Goal: Communication & Community: Answer question/provide support

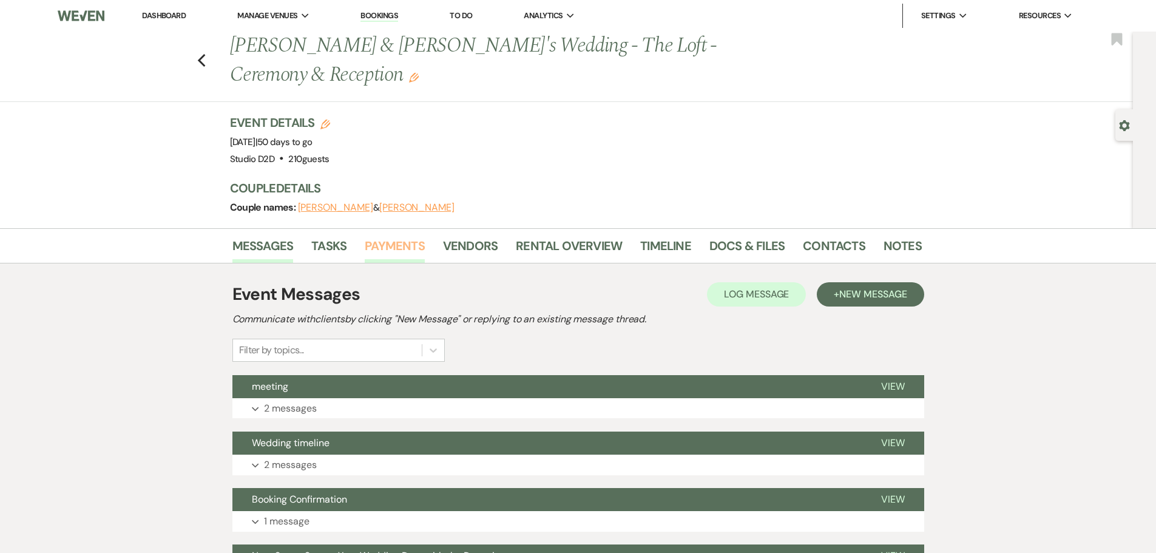
click at [388, 249] on link "Payments" at bounding box center [395, 249] width 60 height 27
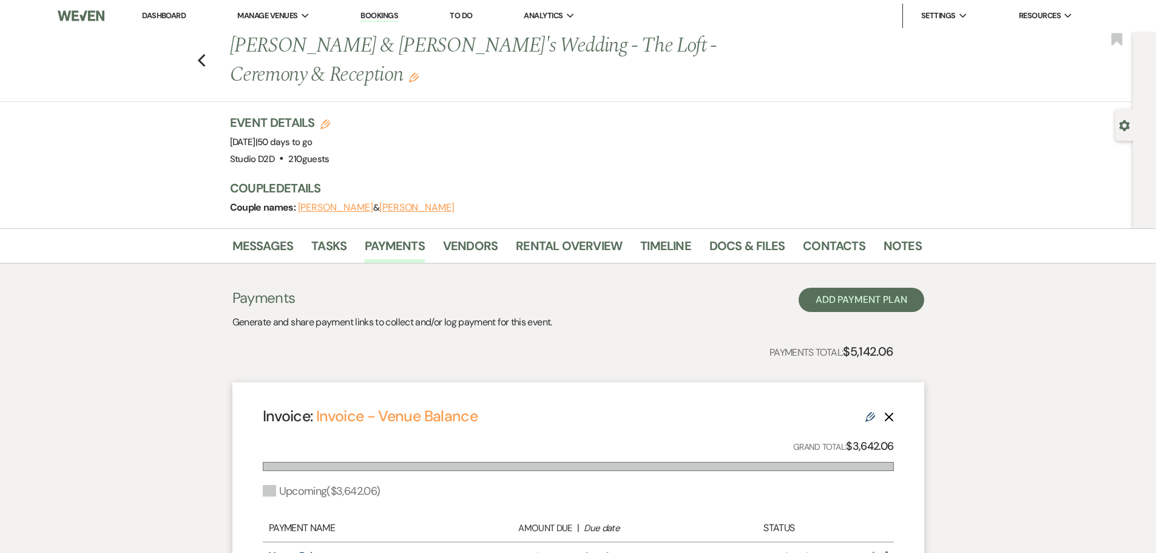
click at [387, 15] on link "Bookings" at bounding box center [380, 16] width 38 height 12
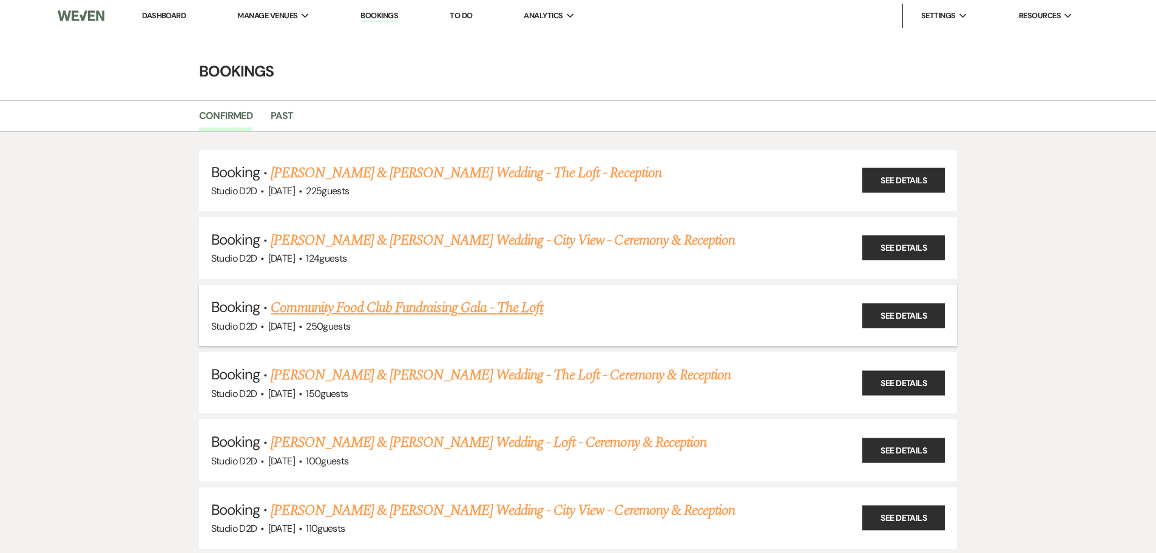
click at [391, 307] on link "Community Food Club Fundraising Gala - The Loft" at bounding box center [407, 308] width 273 height 22
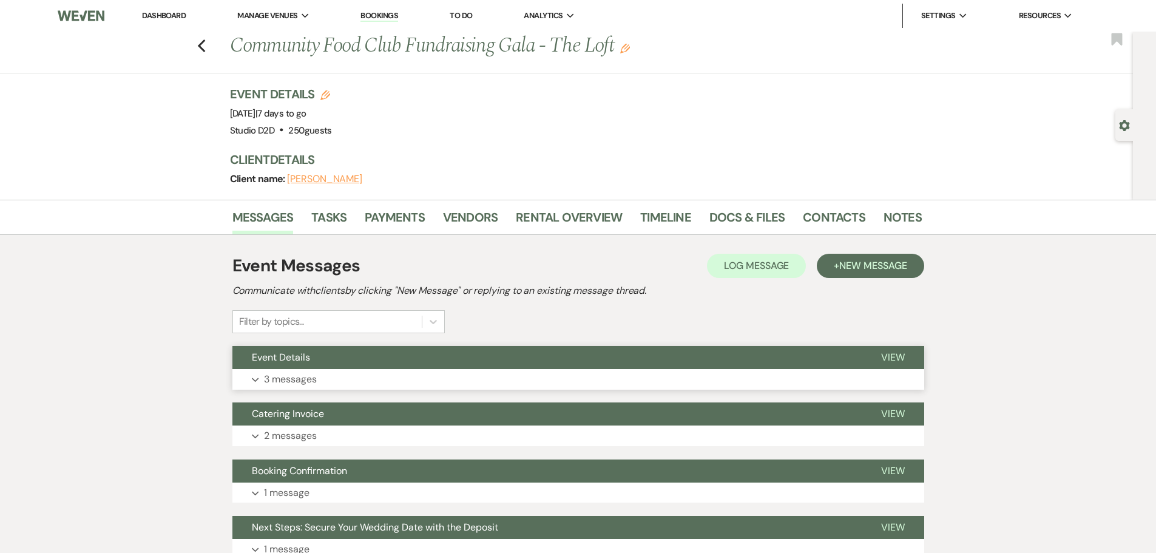
click at [285, 379] on p "3 messages" at bounding box center [290, 379] width 53 height 16
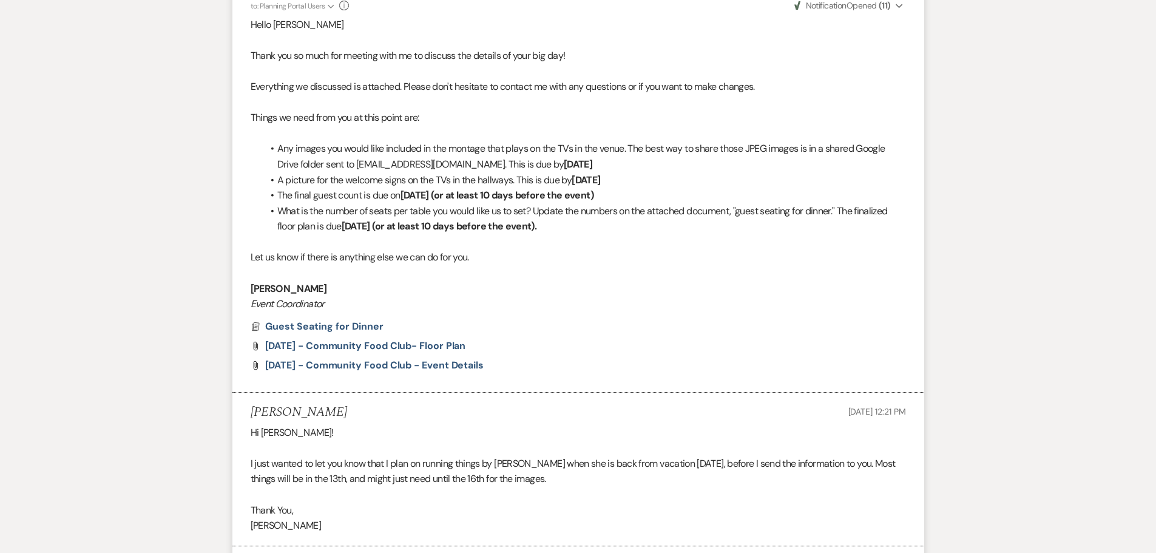
scroll to position [425, 0]
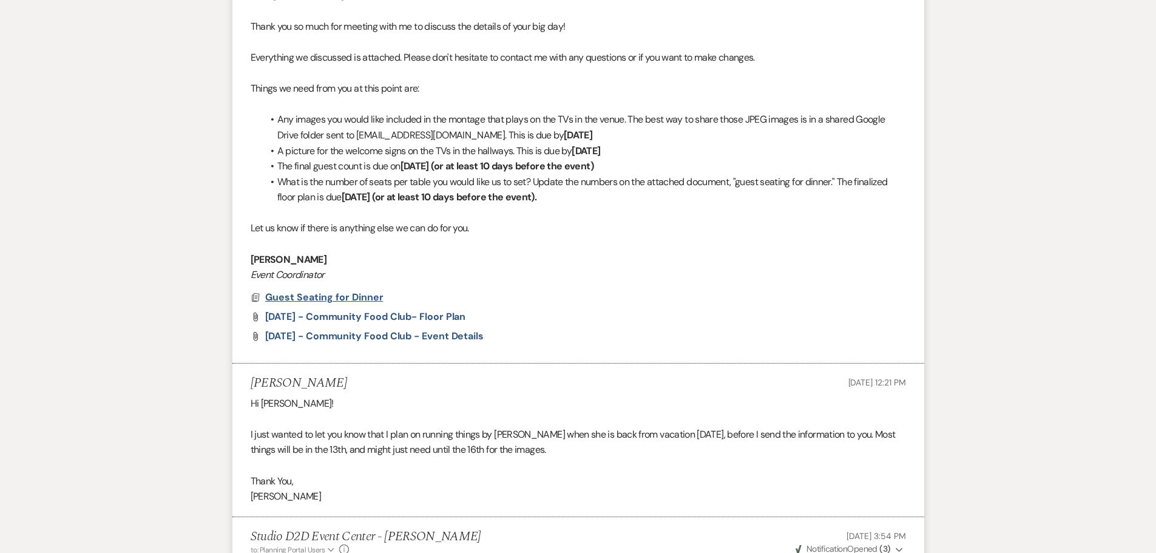
click at [372, 297] on span "Guest Seating for Dinner" at bounding box center [324, 297] width 118 height 13
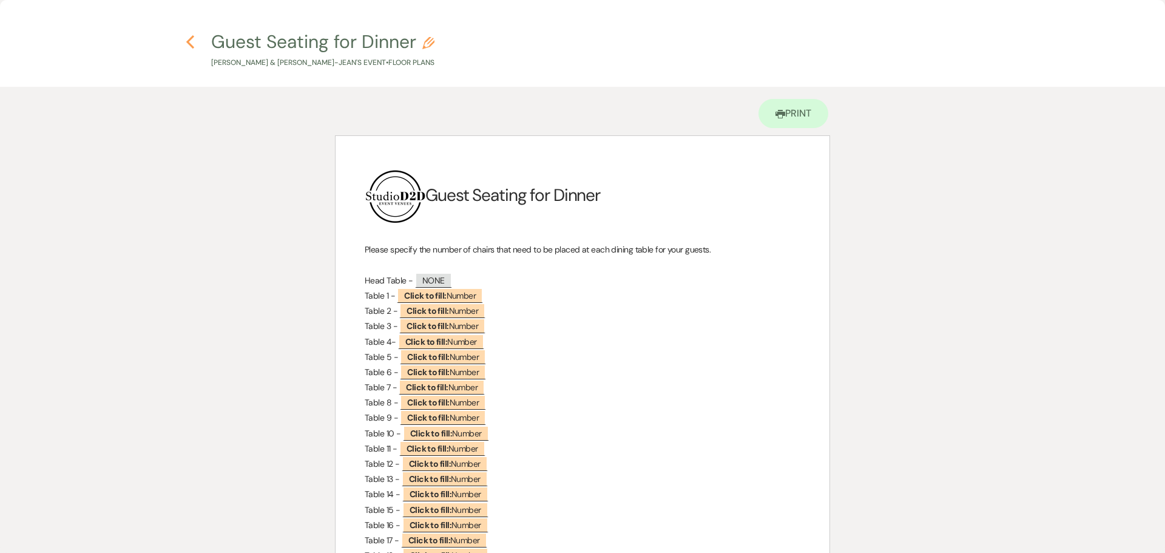
click at [189, 44] on use "button" at bounding box center [190, 41] width 8 height 13
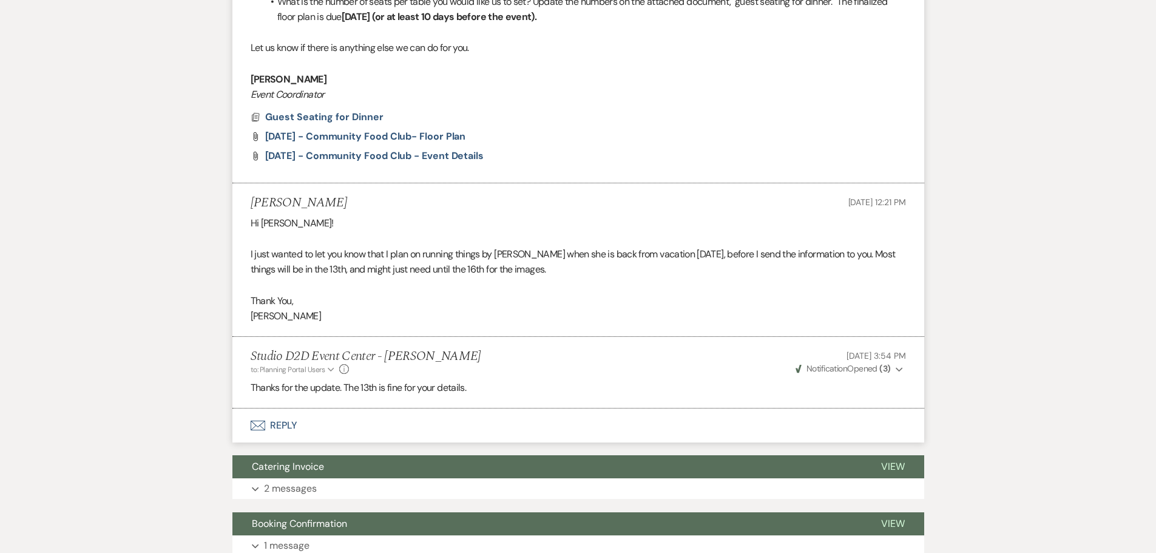
scroll to position [607, 0]
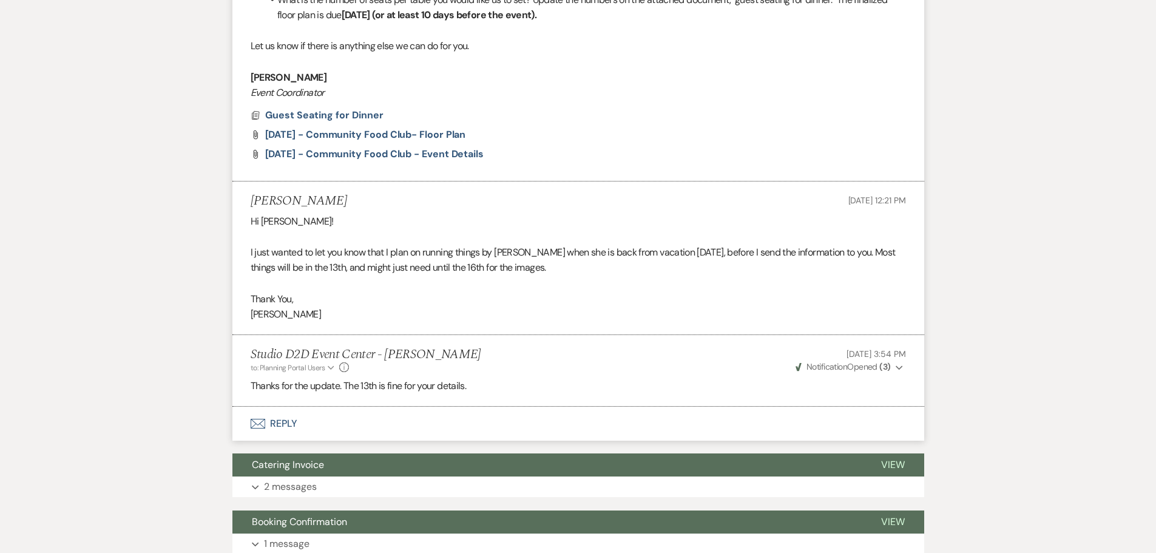
click at [289, 419] on button "Envelope Reply" at bounding box center [578, 424] width 692 height 34
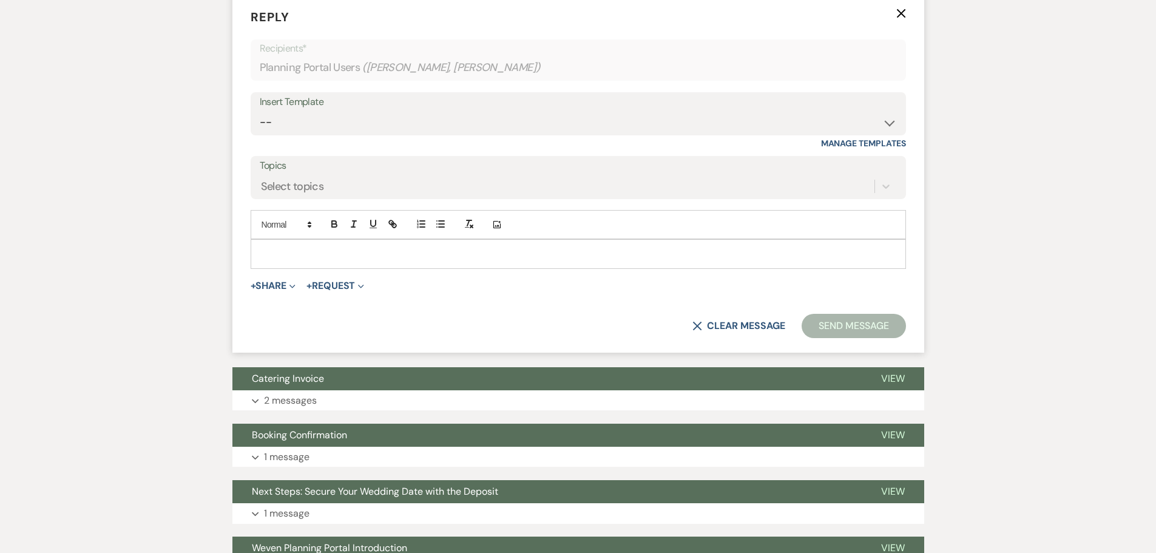
scroll to position [1038, 0]
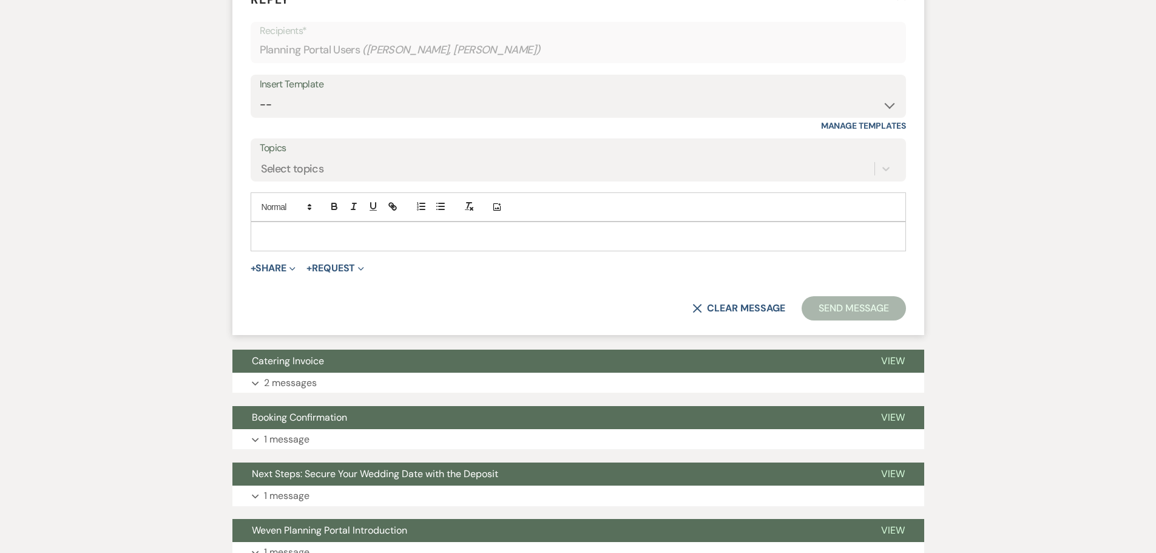
click at [368, 242] on p at bounding box center [578, 235] width 636 height 13
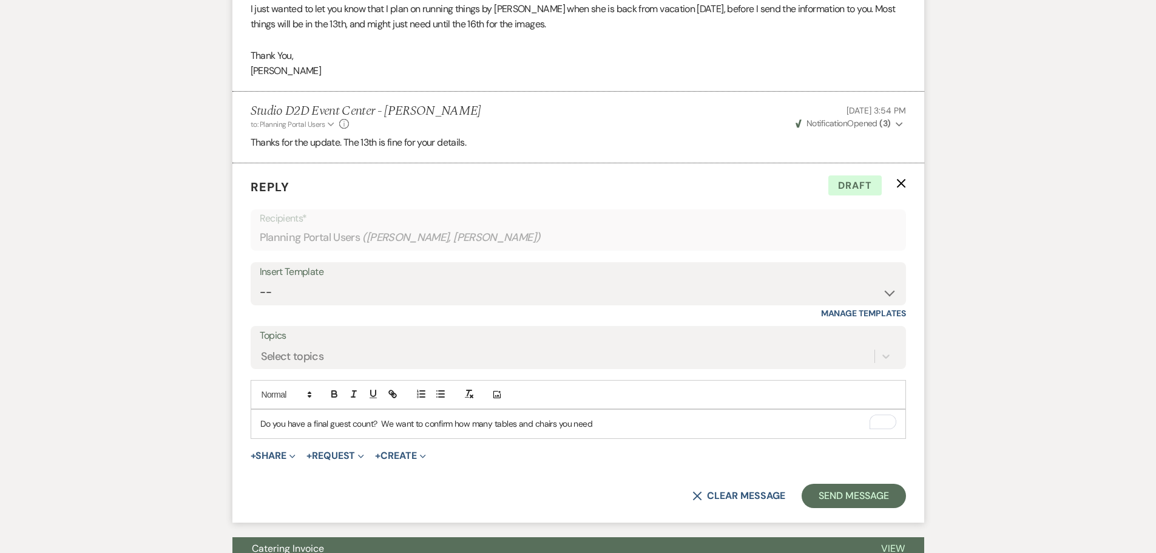
scroll to position [856, 0]
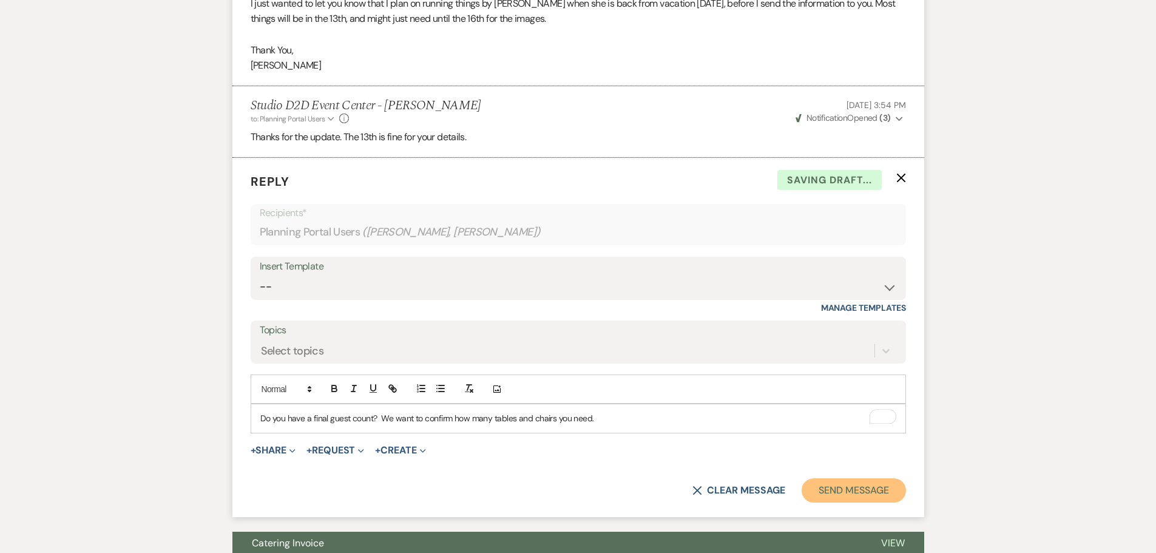
click at [827, 497] on button "Send Message" at bounding box center [854, 490] width 104 height 24
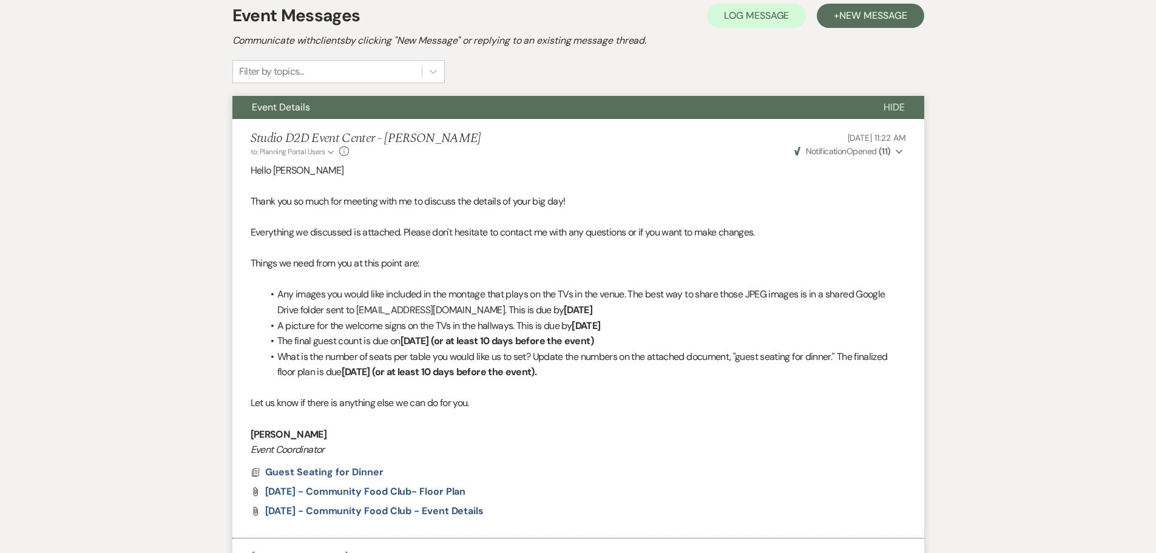
scroll to position [0, 0]
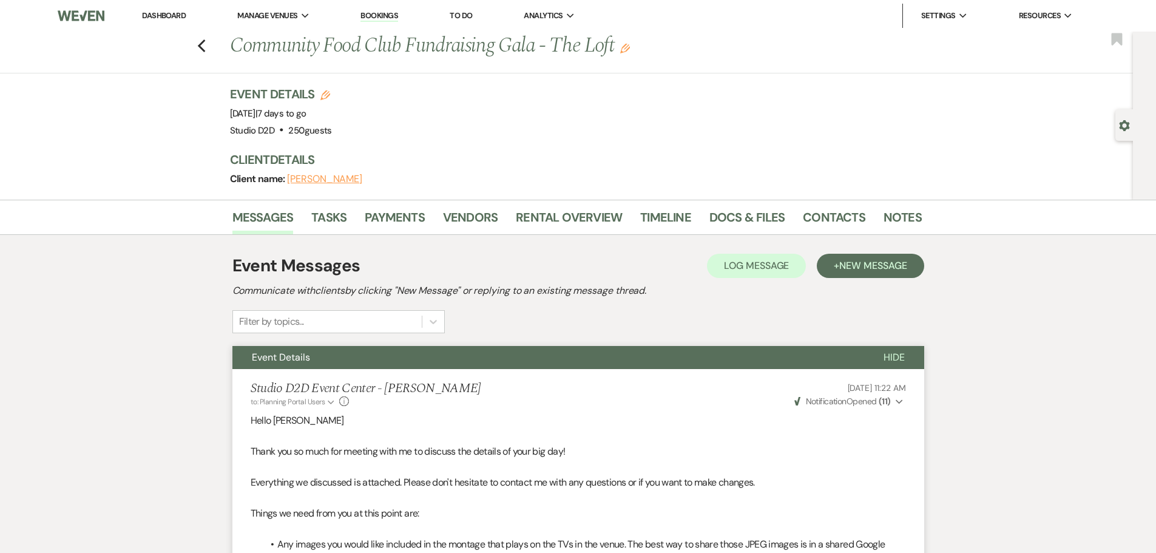
click at [382, 18] on link "Bookings" at bounding box center [380, 16] width 38 height 12
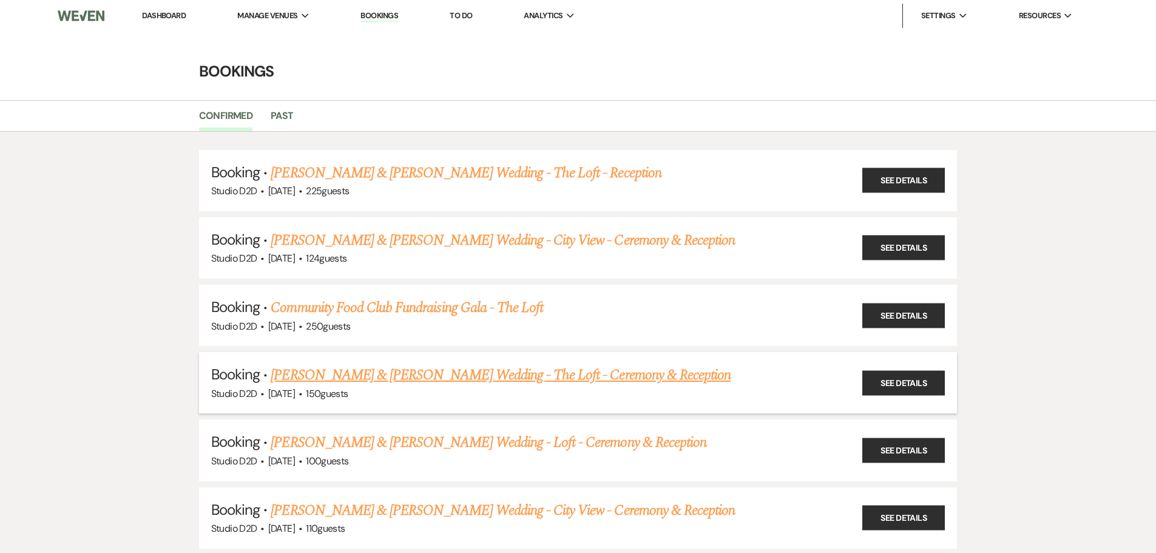
click at [408, 378] on link "[PERSON_NAME] & [PERSON_NAME] Wedding - The Loft - Ceremony & Reception" at bounding box center [501, 375] width 460 height 22
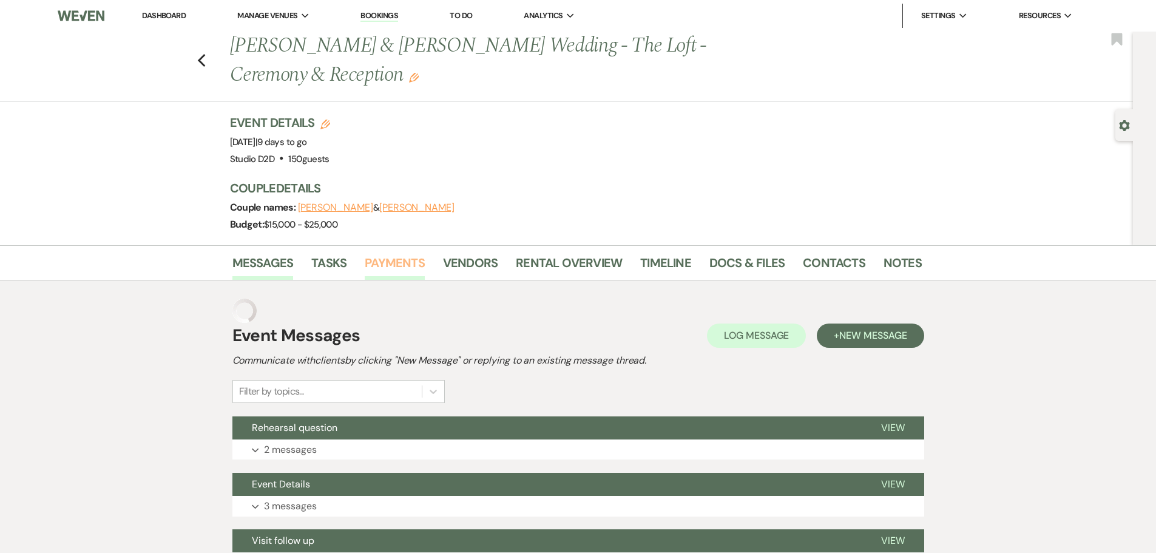
click at [385, 262] on link "Payments" at bounding box center [395, 266] width 60 height 27
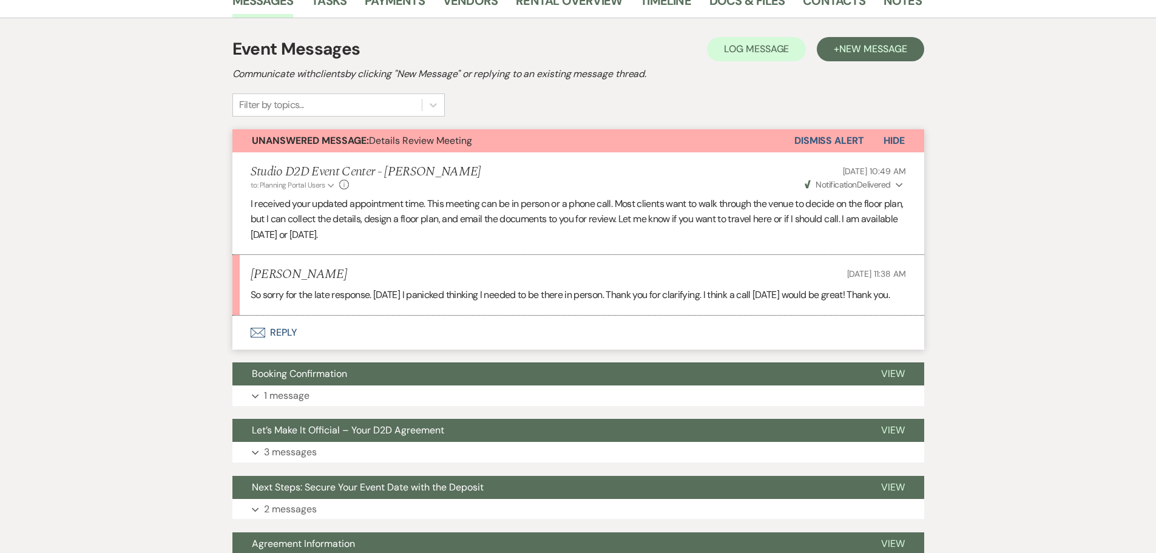
click at [277, 346] on button "Envelope Reply" at bounding box center [578, 333] width 692 height 34
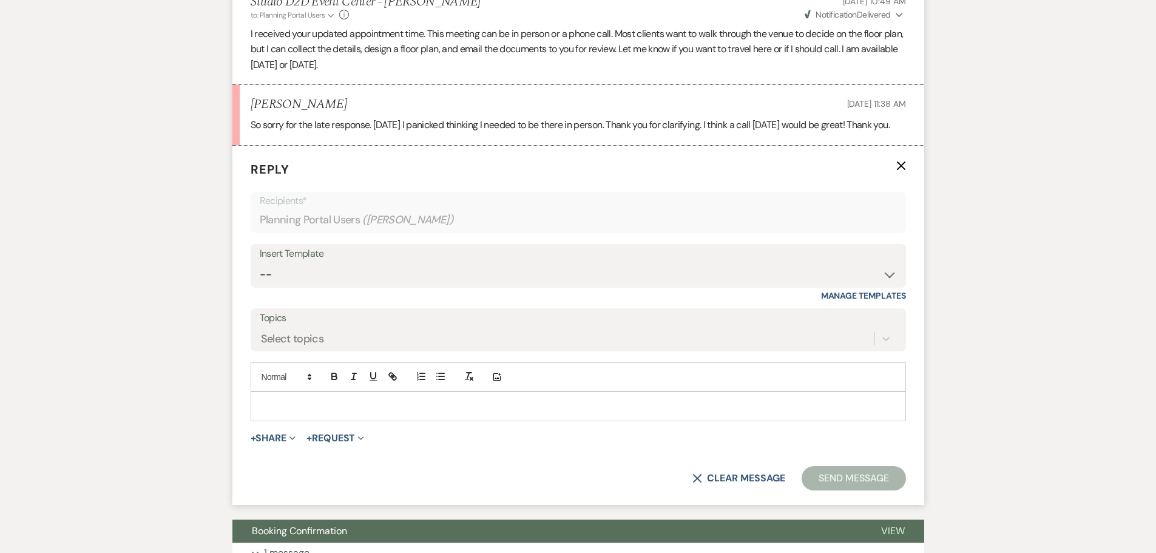
scroll to position [399, 0]
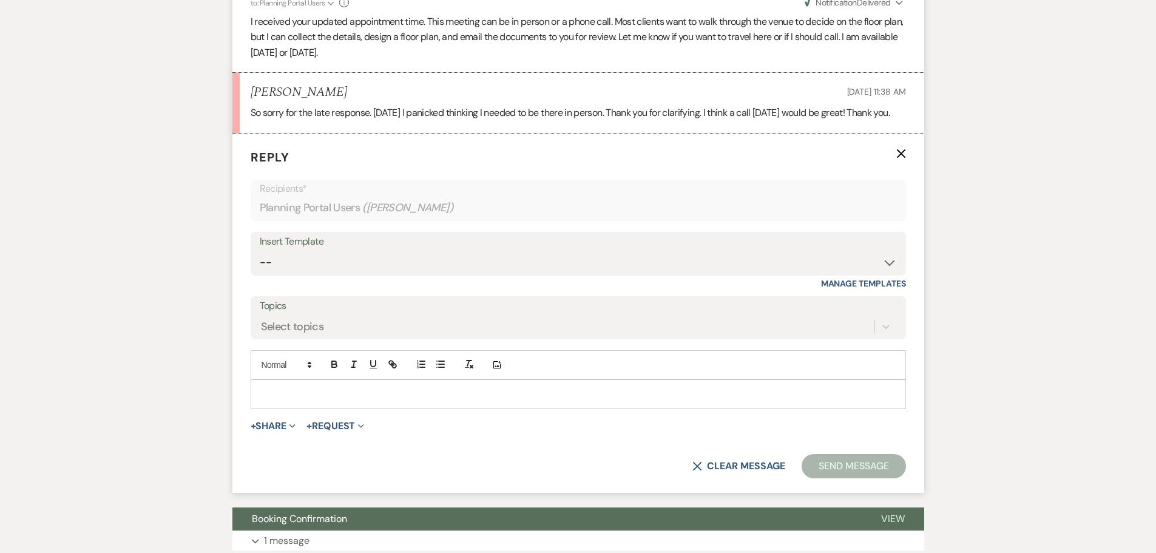
click at [310, 401] on div at bounding box center [578, 394] width 654 height 28
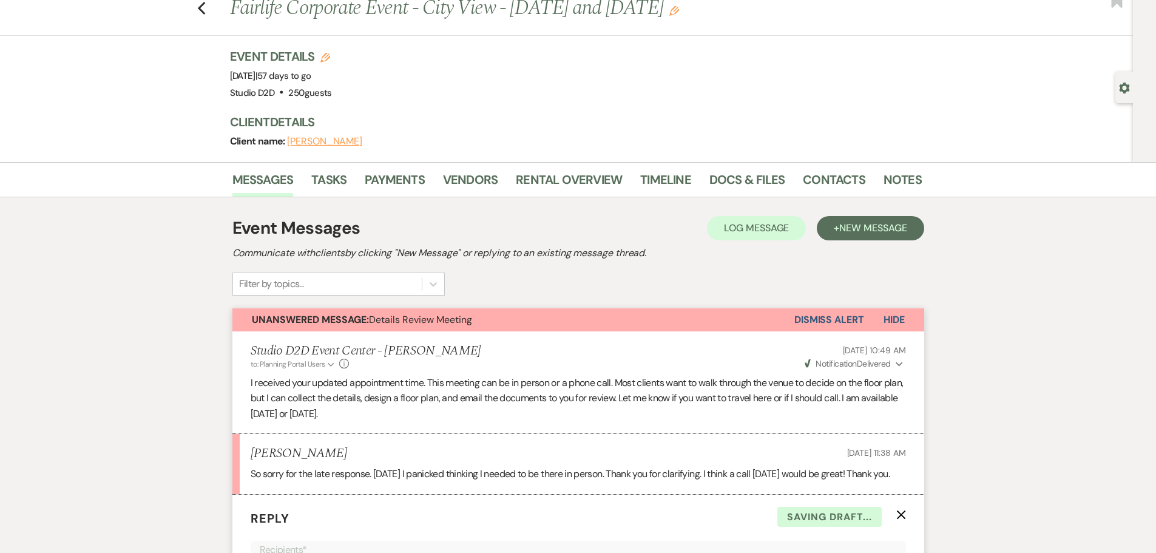
scroll to position [35, 0]
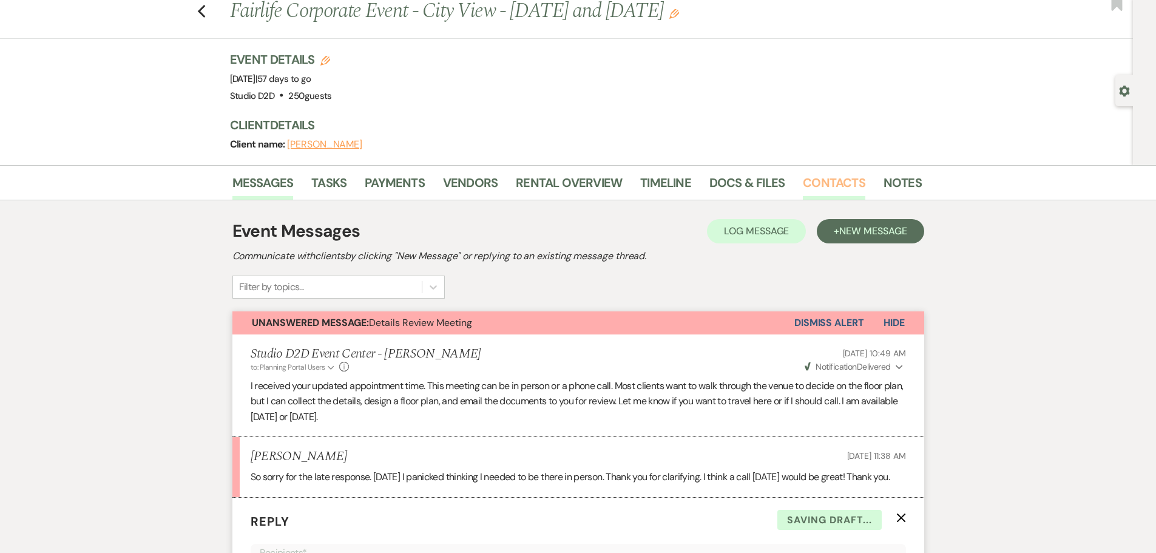
click at [813, 178] on link "Contacts" at bounding box center [834, 186] width 63 height 27
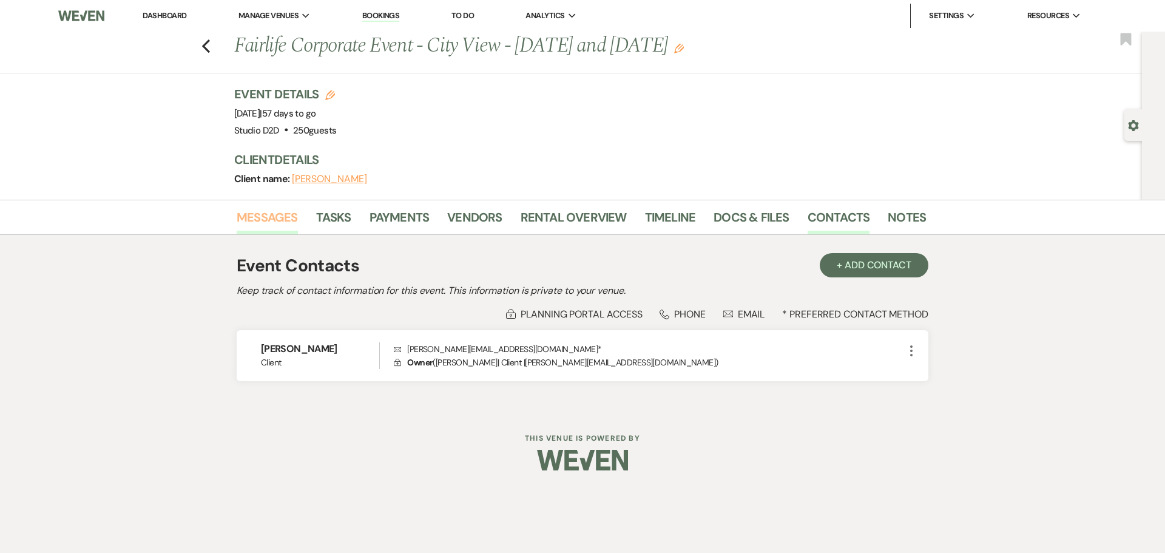
click at [279, 216] on link "Messages" at bounding box center [267, 221] width 61 height 27
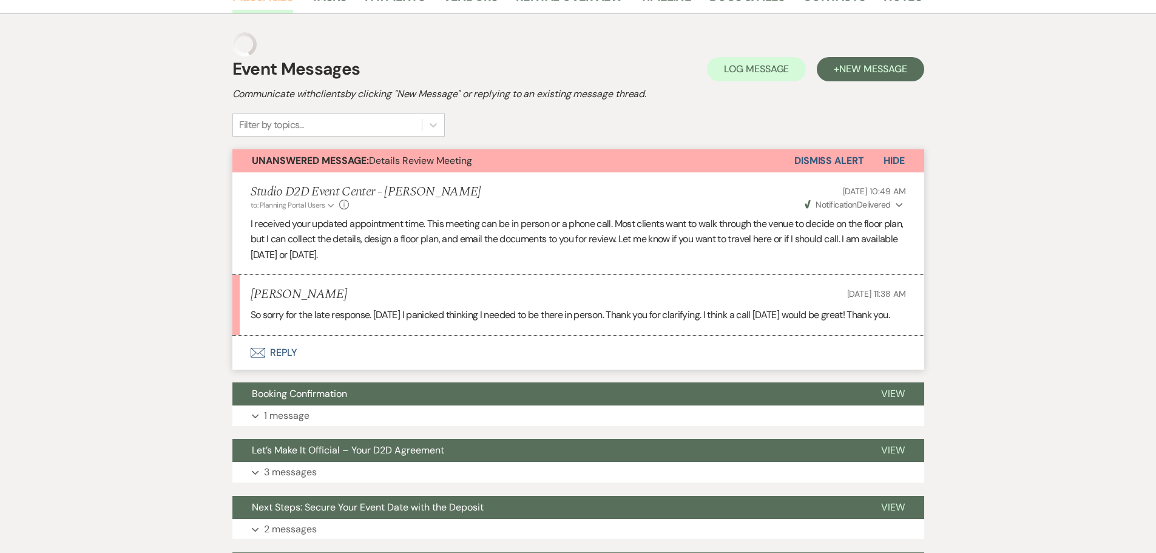
scroll to position [233, 0]
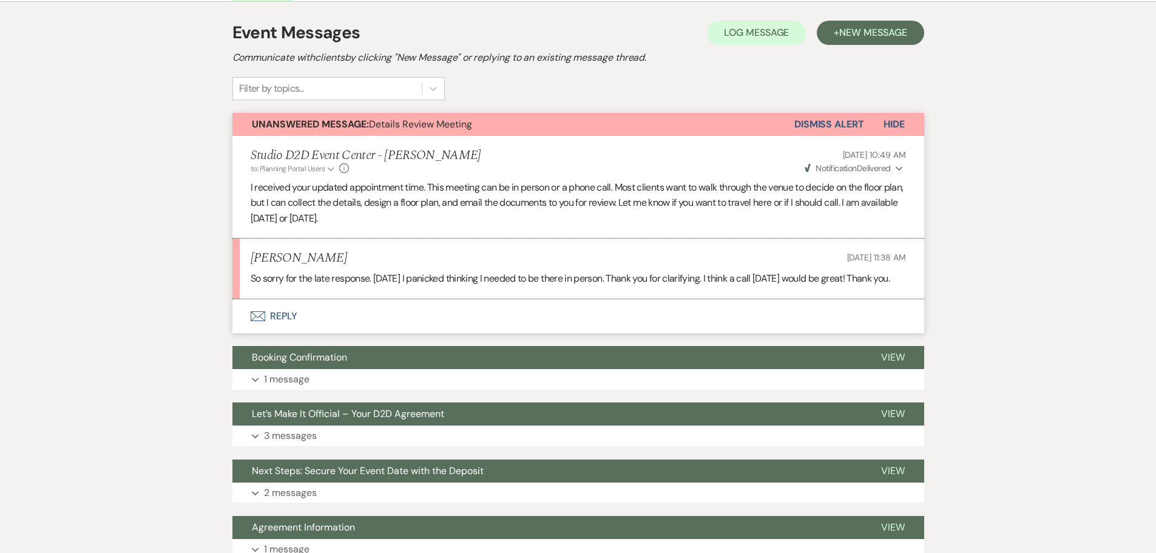
click at [286, 329] on button "Envelope Reply" at bounding box center [578, 316] width 692 height 34
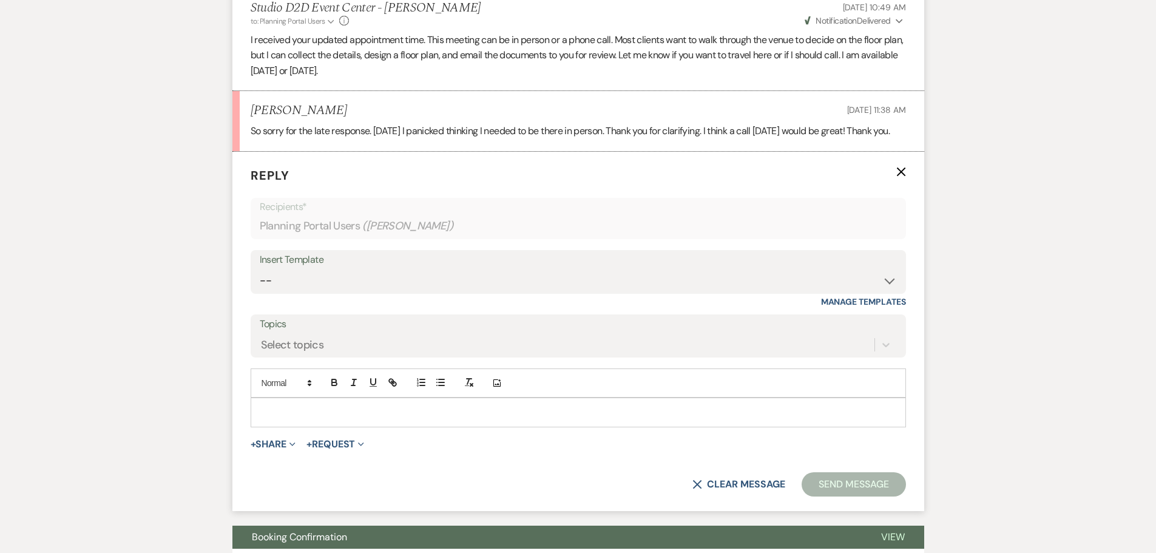
scroll to position [415, 0]
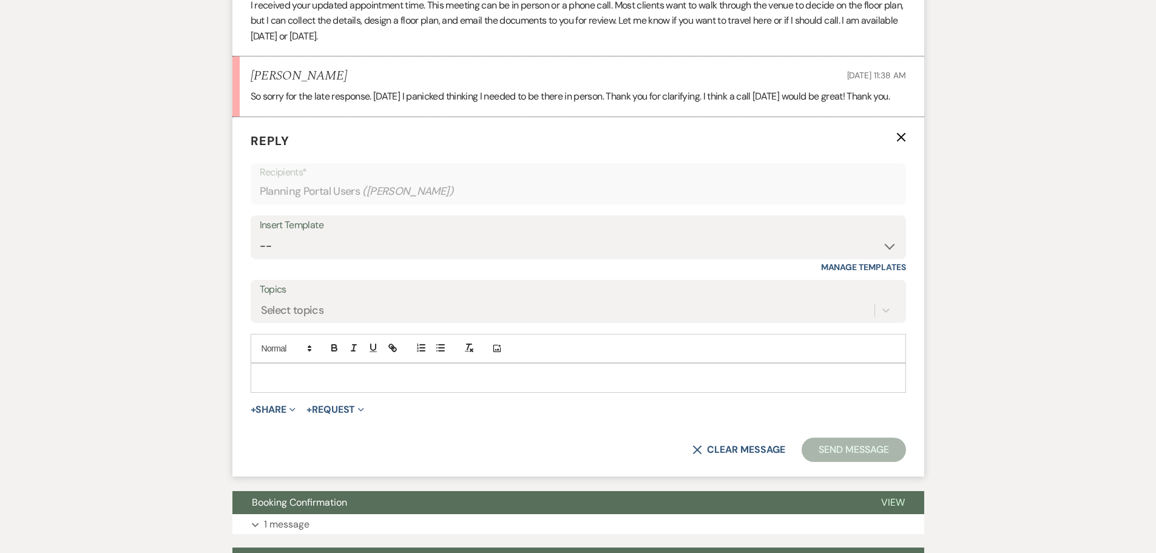
click at [342, 384] on p at bounding box center [578, 377] width 636 height 13
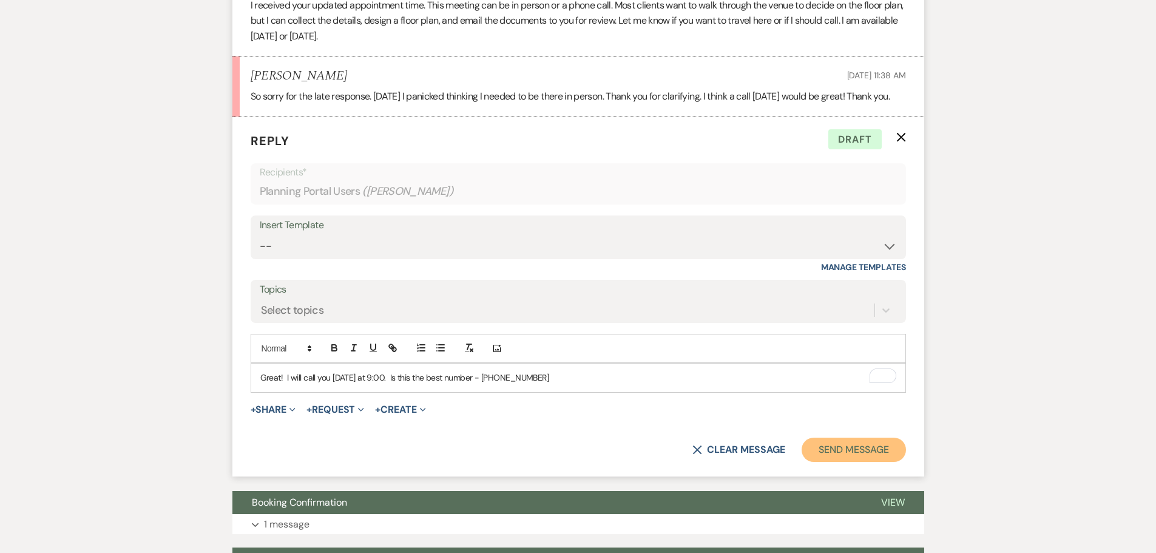
click at [824, 462] on button "Send Message" at bounding box center [854, 450] width 104 height 24
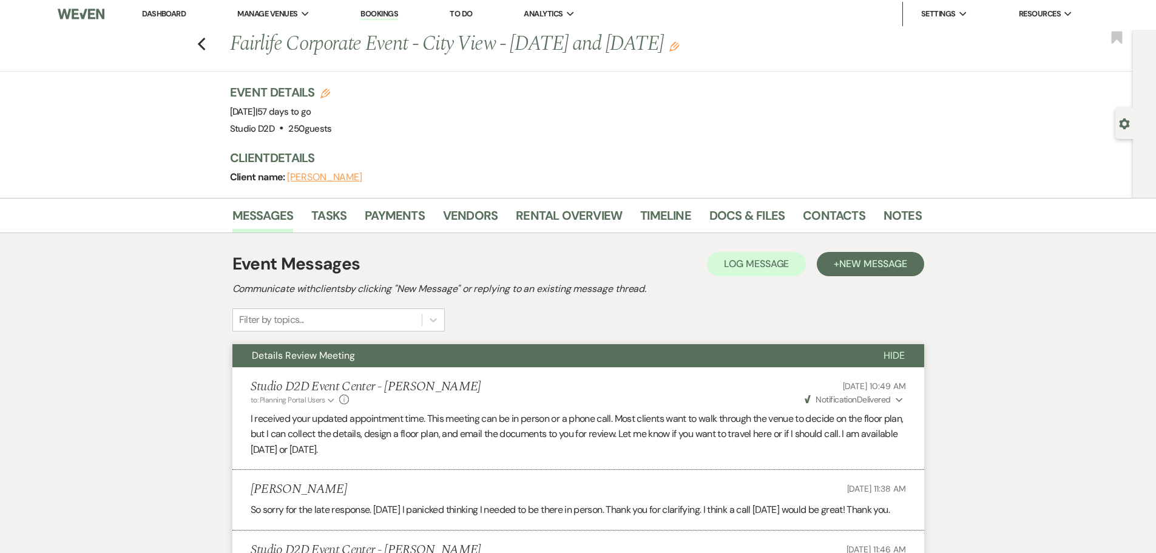
scroll to position [0, 0]
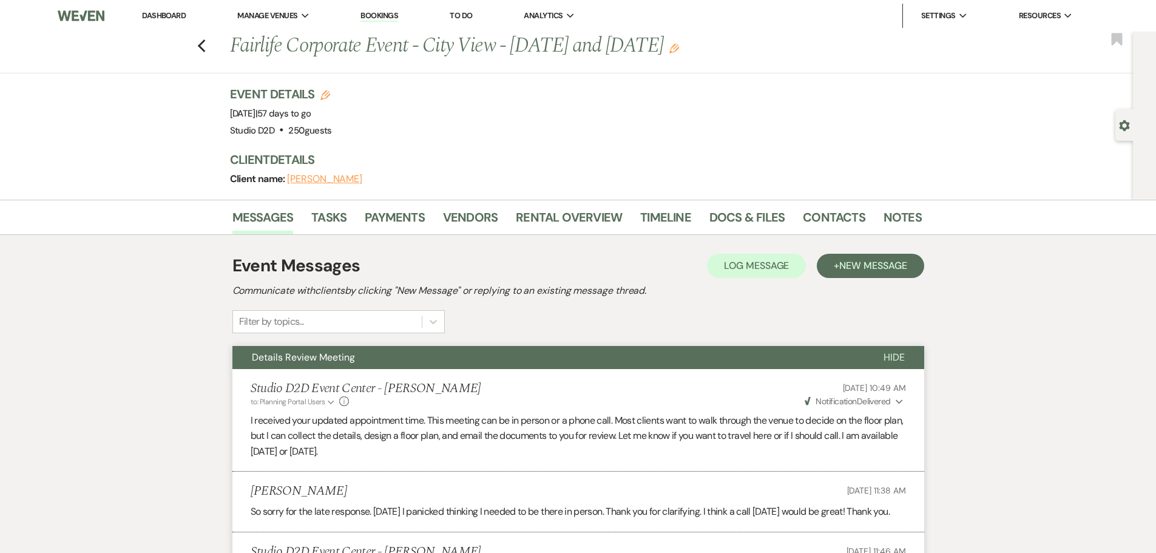
click at [381, 13] on link "Bookings" at bounding box center [380, 16] width 38 height 12
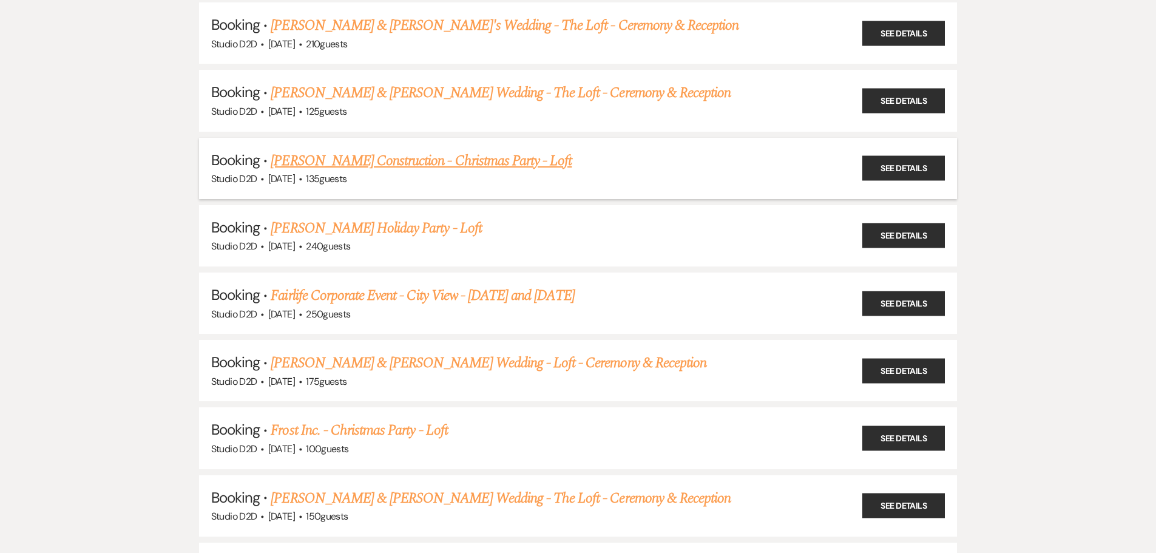
scroll to position [1153, 0]
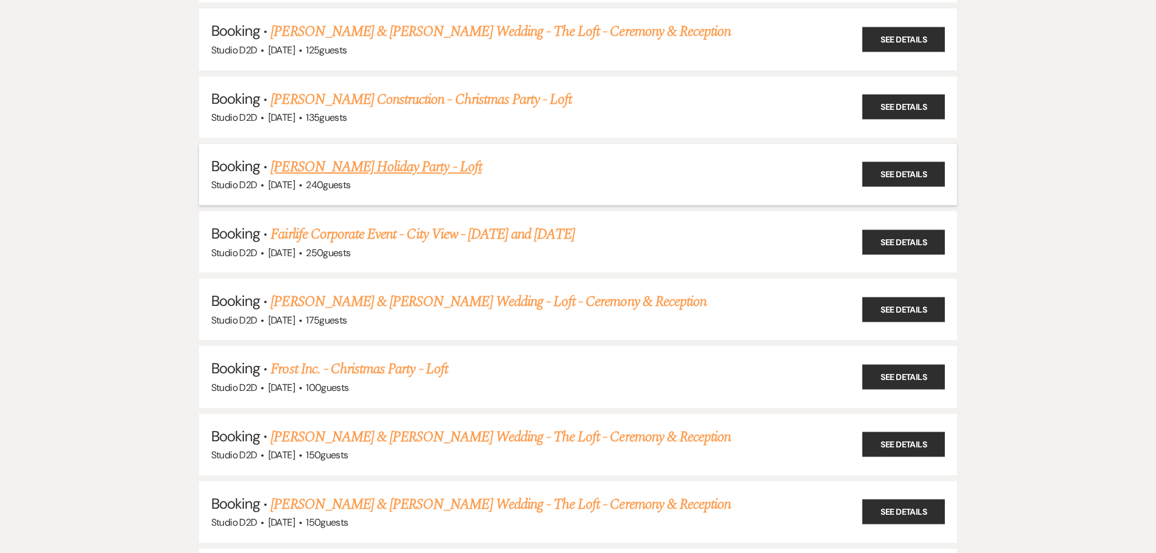
click at [421, 169] on link "[PERSON_NAME] Holiday Party - Loft" at bounding box center [376, 167] width 211 height 22
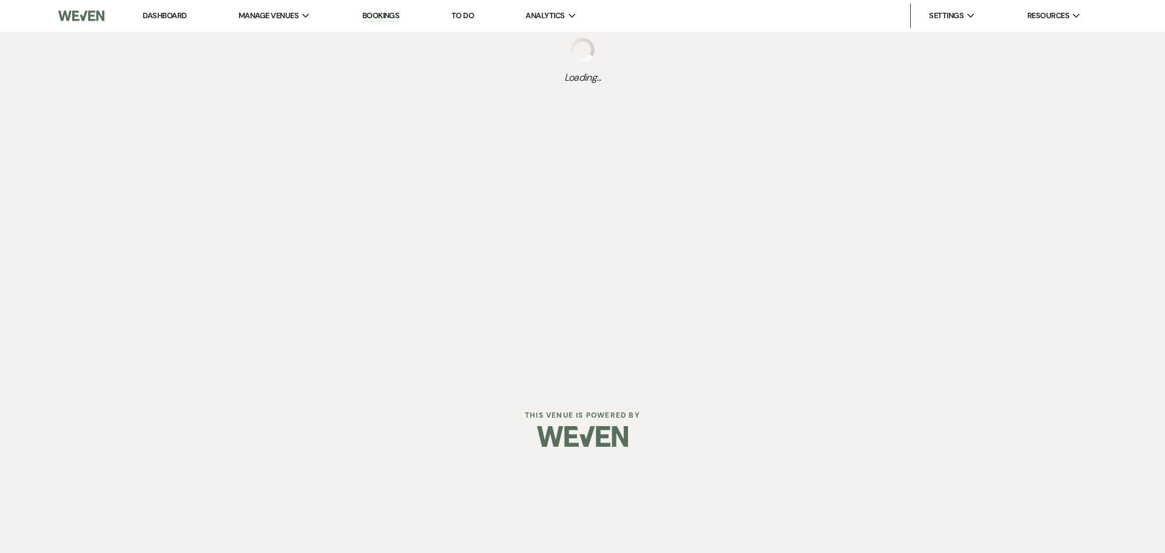
click at [421, 169] on div "Dashboard Manage Venues Expand Studio D2D Bookings To Do Analytics Expand Studi…" at bounding box center [582, 193] width 1165 height 387
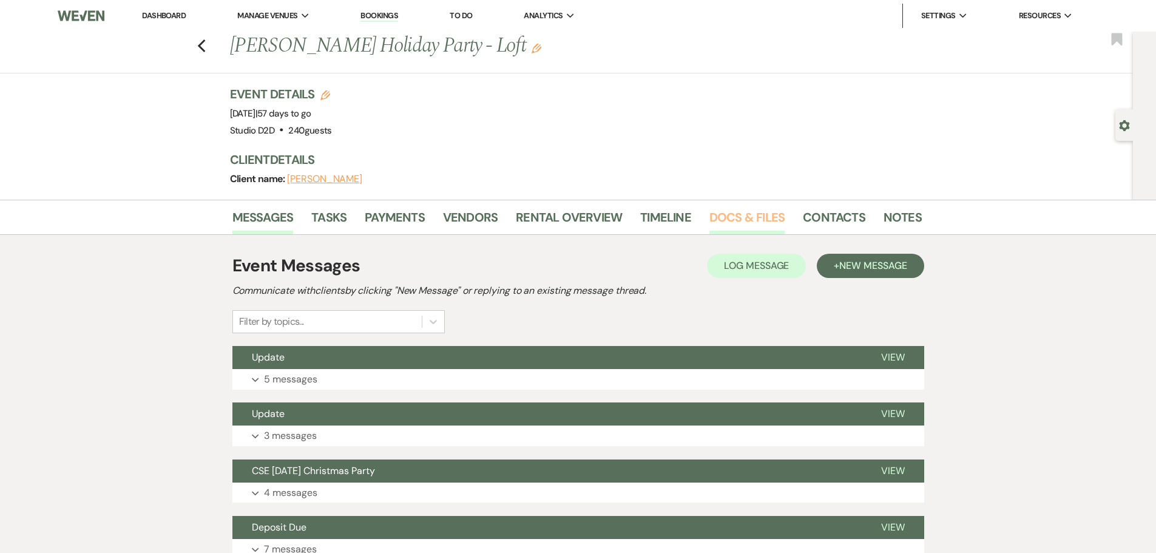
click at [758, 217] on link "Docs & Files" at bounding box center [747, 221] width 75 height 27
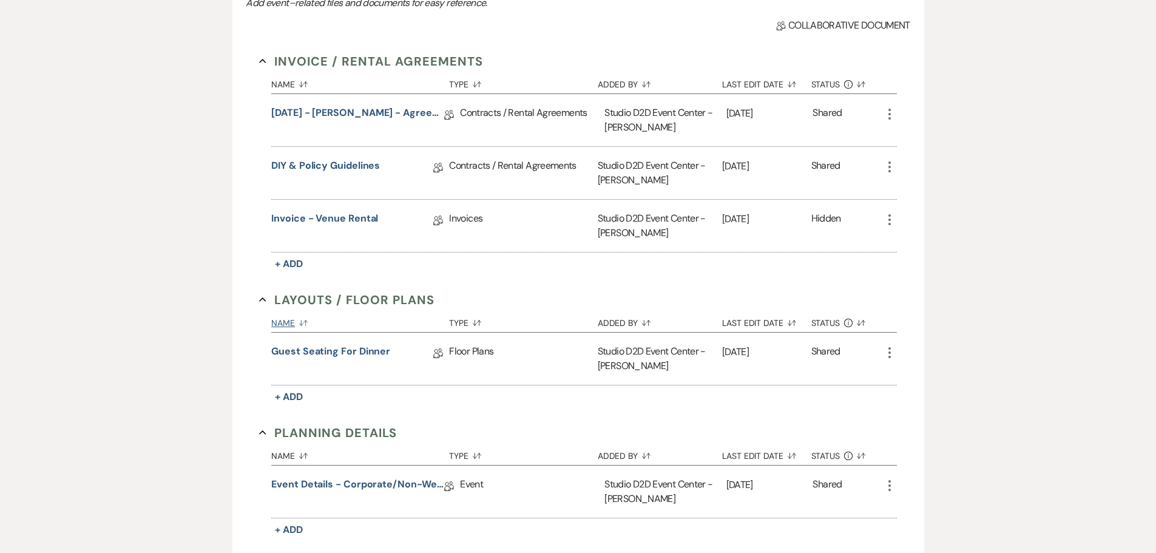
scroll to position [303, 0]
click at [349, 483] on link "Event Details - corporate/non-wedding" at bounding box center [357, 485] width 173 height 19
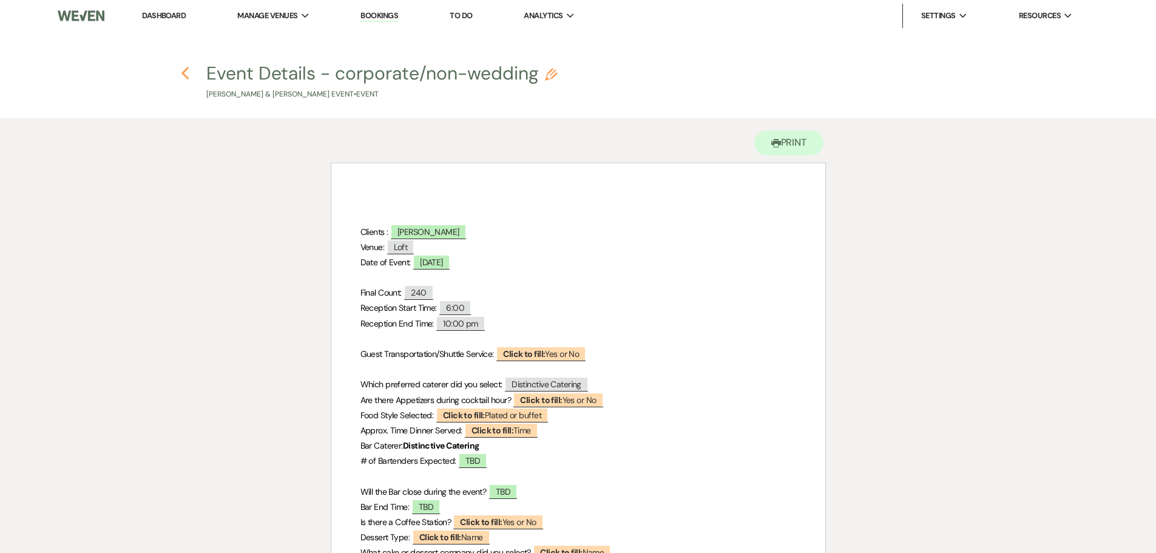
click at [185, 76] on use "button" at bounding box center [185, 73] width 8 height 13
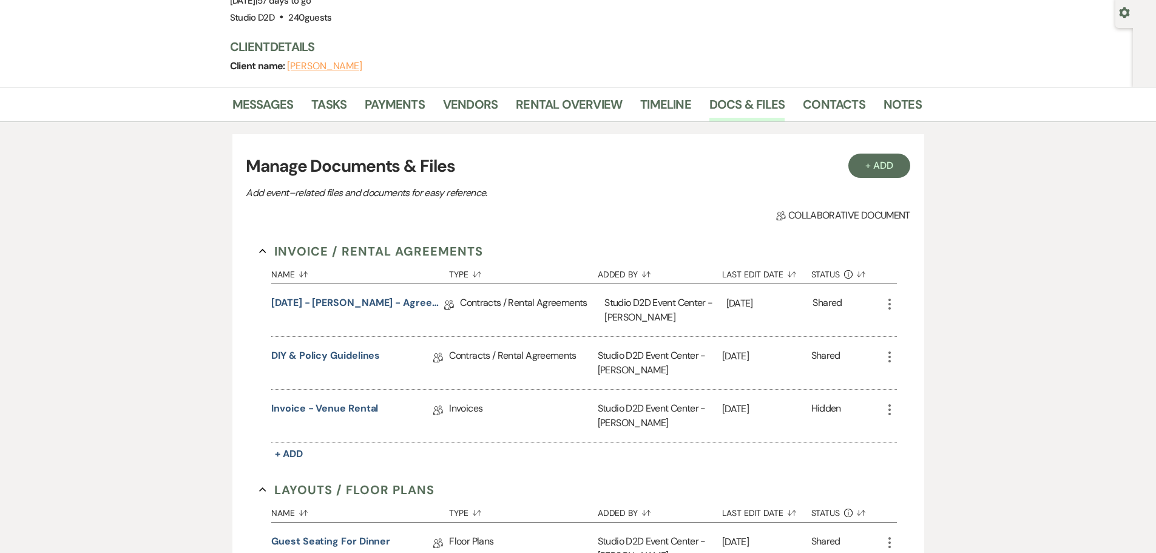
scroll to position [61, 0]
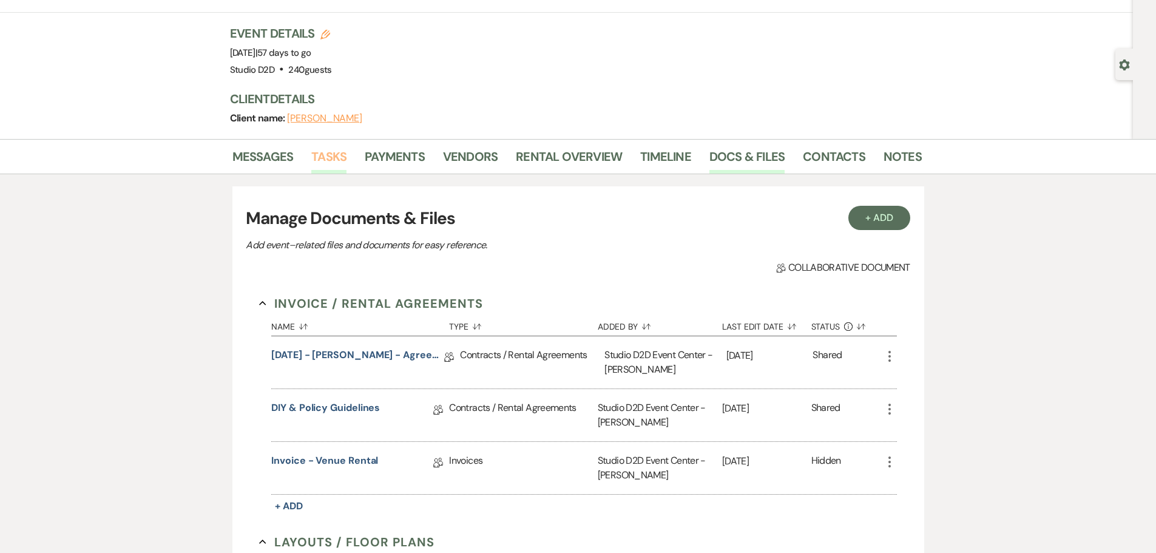
click at [333, 152] on link "Tasks" at bounding box center [328, 160] width 35 height 27
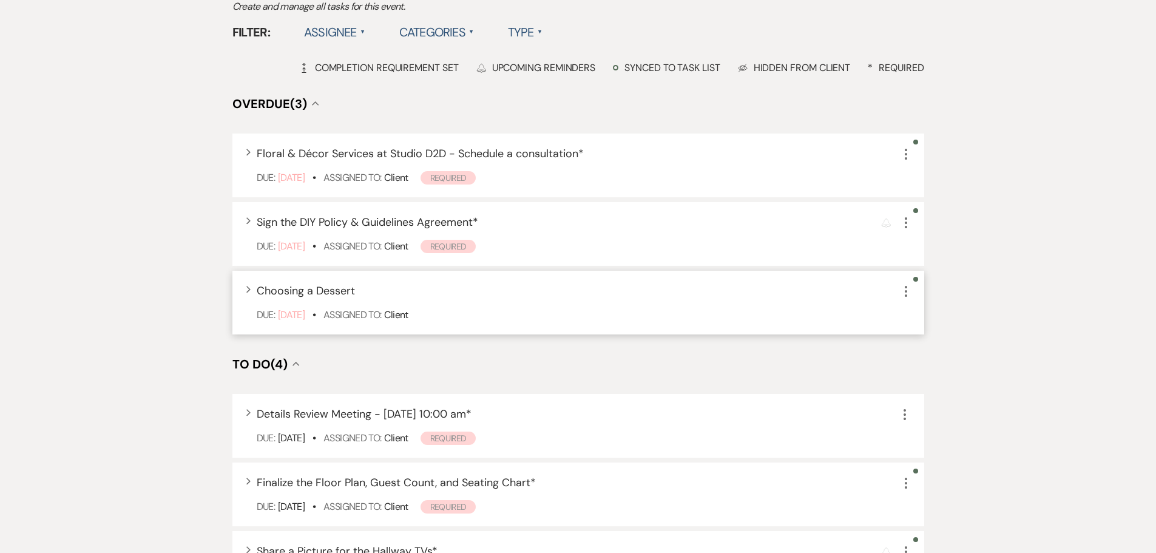
scroll to position [303, 0]
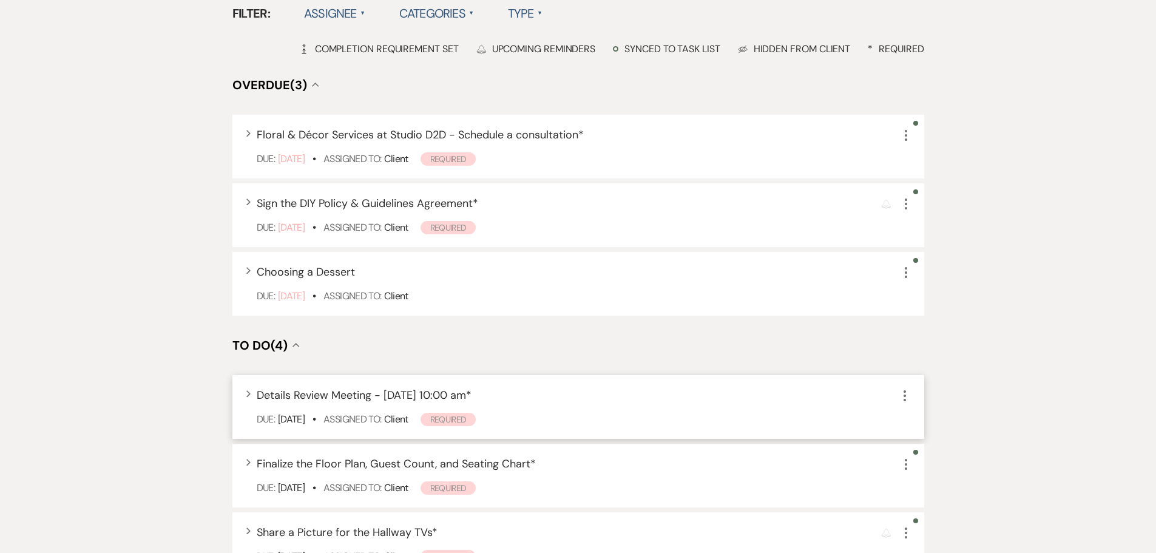
click at [361, 399] on span "Details Review Meeting - [DATE] 10:00 am *" at bounding box center [364, 395] width 215 height 15
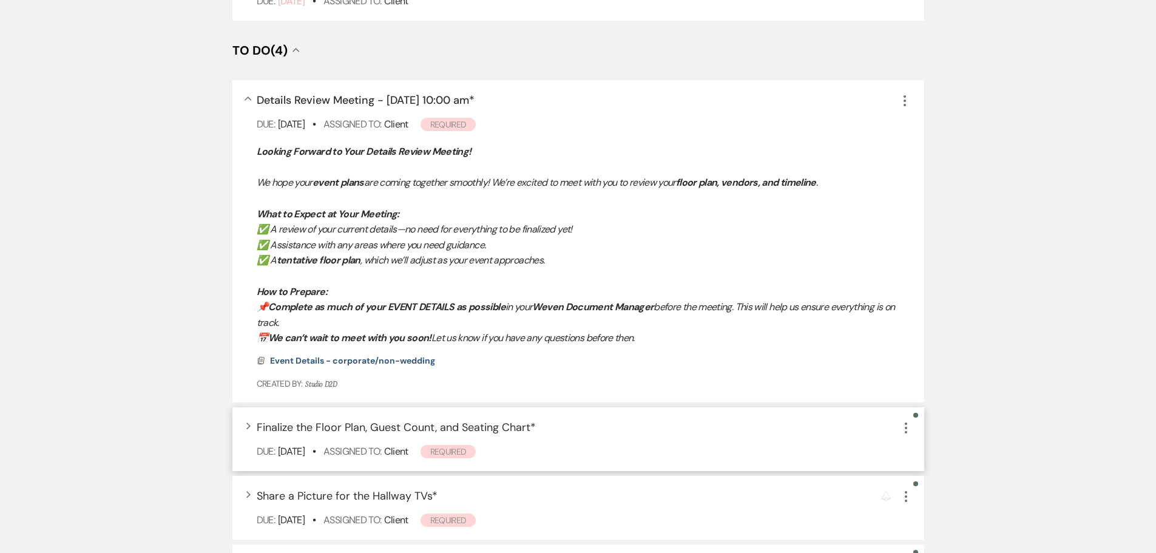
scroll to position [607, 0]
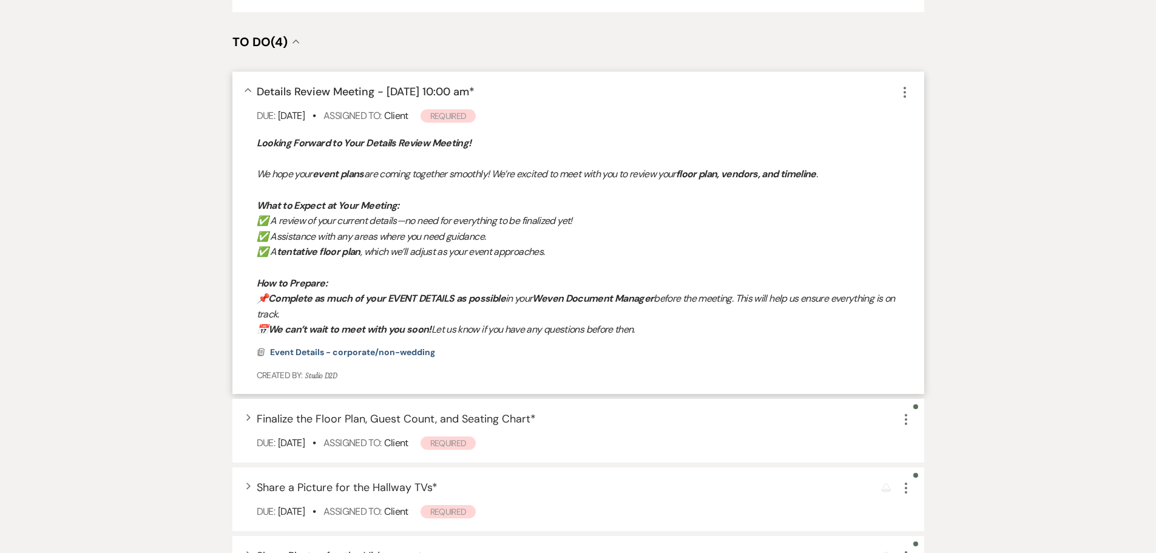
click at [374, 92] on span "Details Review Meeting - [DATE] 10:00 am *" at bounding box center [366, 91] width 218 height 15
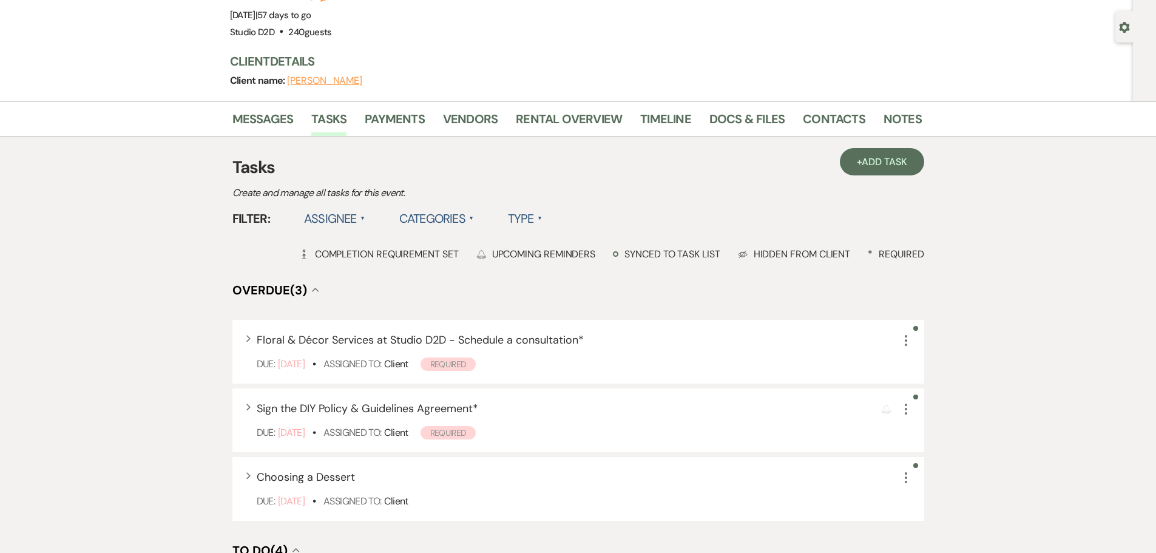
scroll to position [98, 0]
click at [718, 124] on link "Docs & Files" at bounding box center [747, 123] width 75 height 27
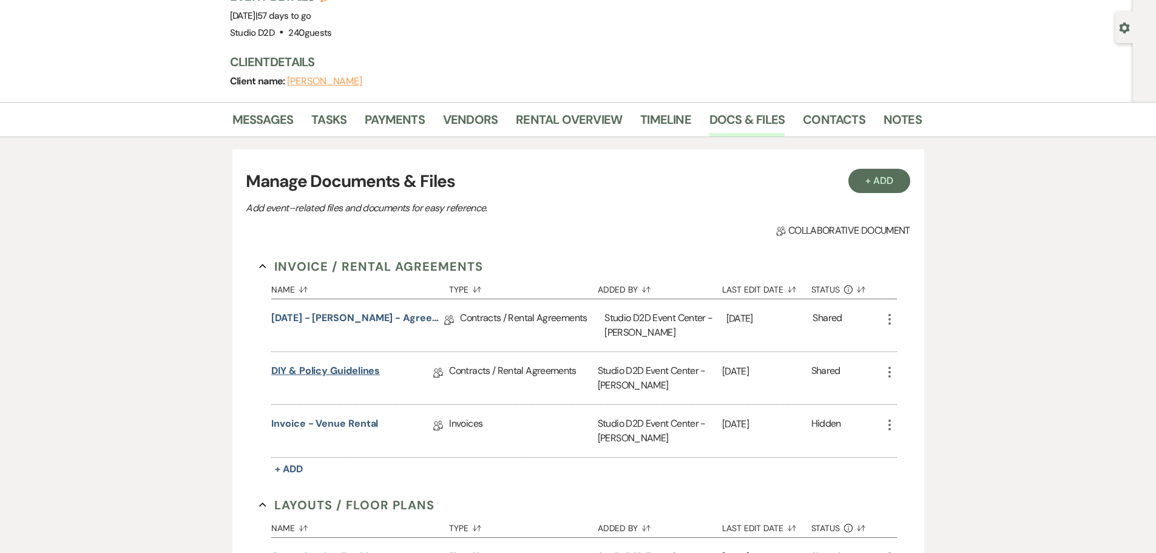
click at [349, 371] on link "DIY & Policy Guidelines" at bounding box center [325, 373] width 109 height 19
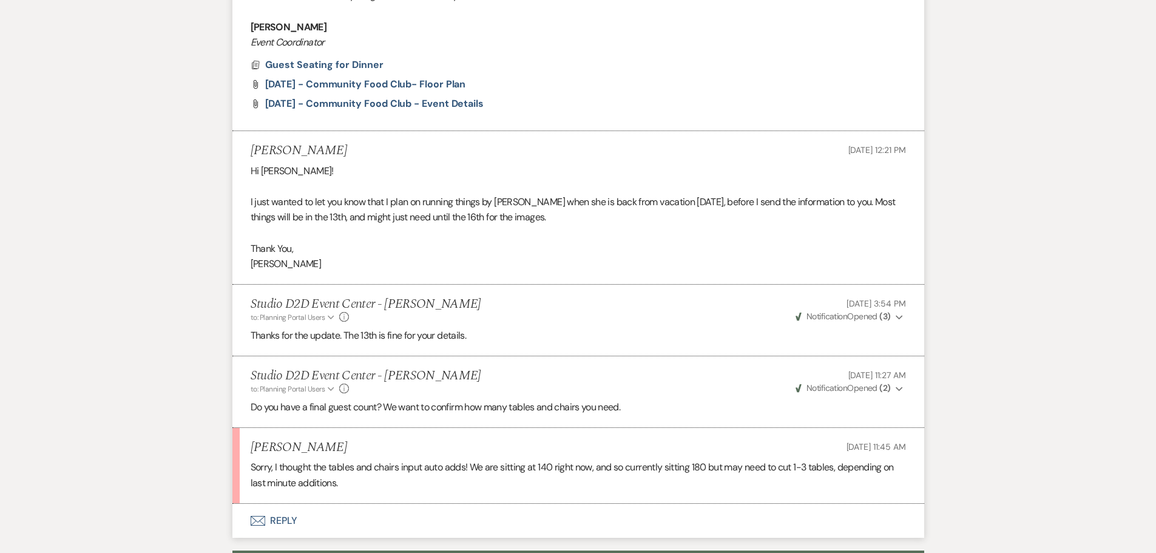
scroll to position [910, 0]
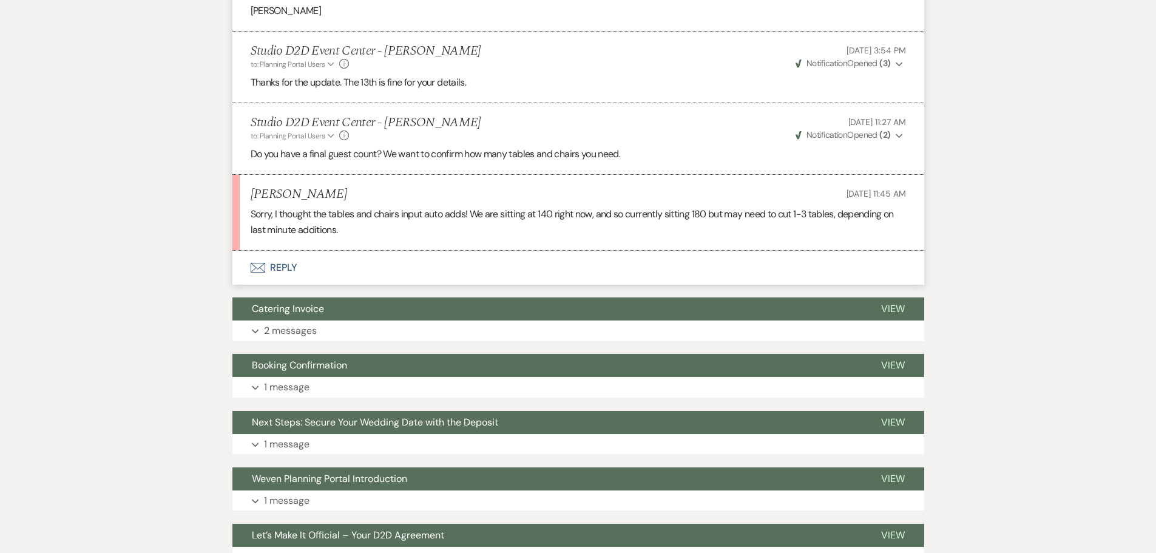
click at [288, 265] on button "Envelope Reply" at bounding box center [578, 268] width 692 height 34
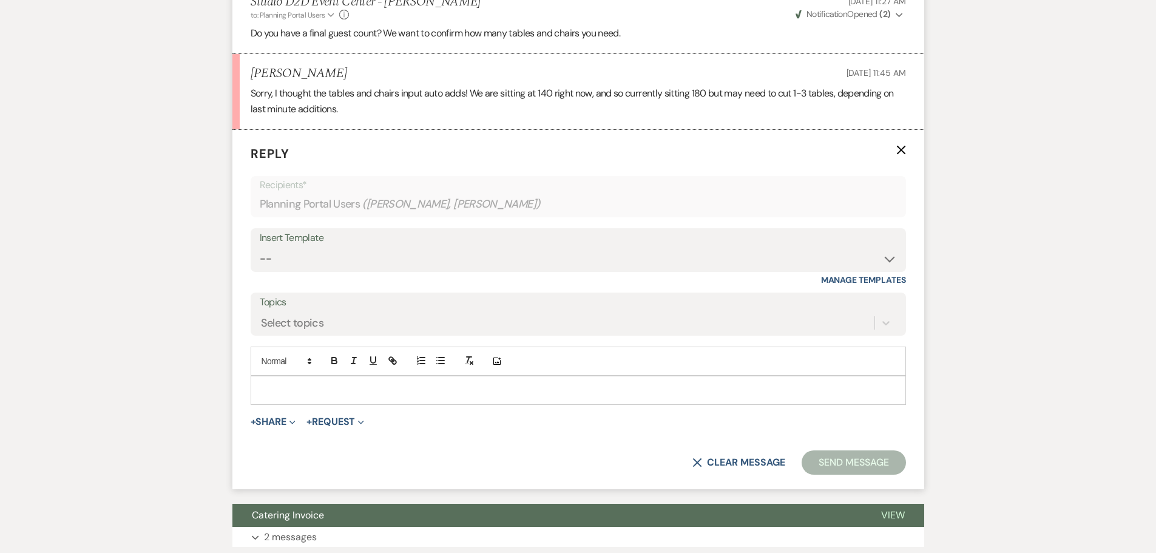
scroll to position [1032, 0]
click at [430, 394] on p at bounding box center [578, 389] width 636 height 13
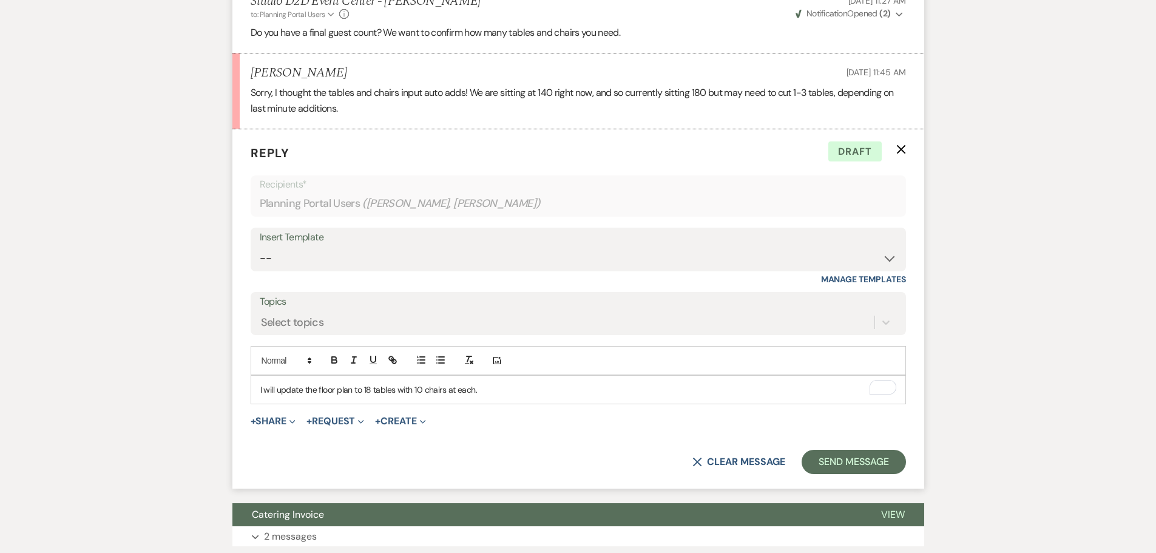
click at [370, 389] on p "I will update the floor plan to 18 tables with 10 chairs at each." at bounding box center [578, 389] width 636 height 13
click at [513, 389] on p "I will update the floor plan to 20 tables with 10 chairs at each." at bounding box center [578, 389] width 636 height 13
click at [836, 464] on button "Send Message" at bounding box center [854, 462] width 104 height 24
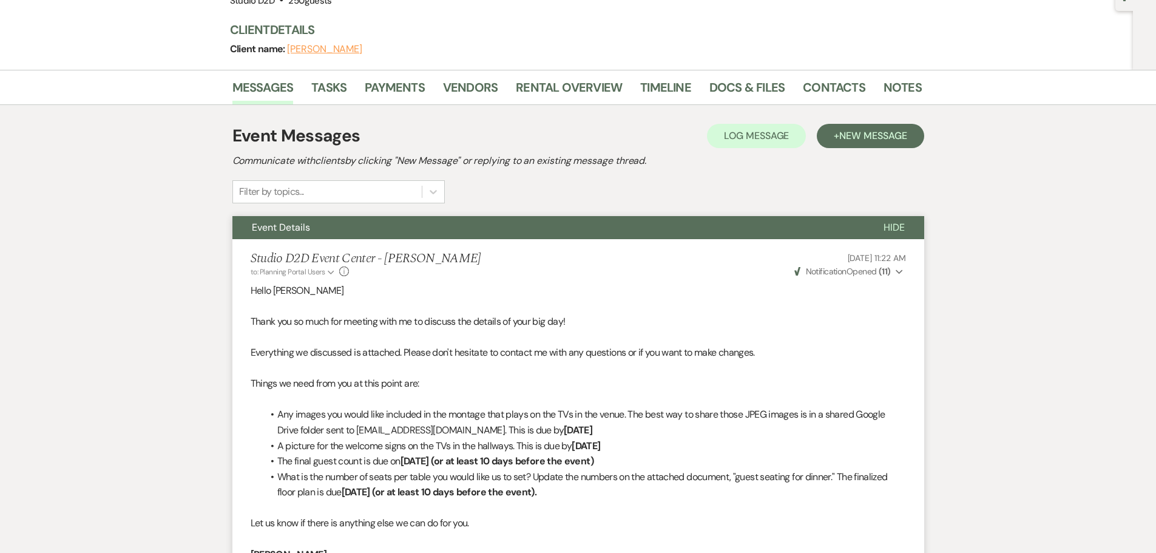
scroll to position [121, 0]
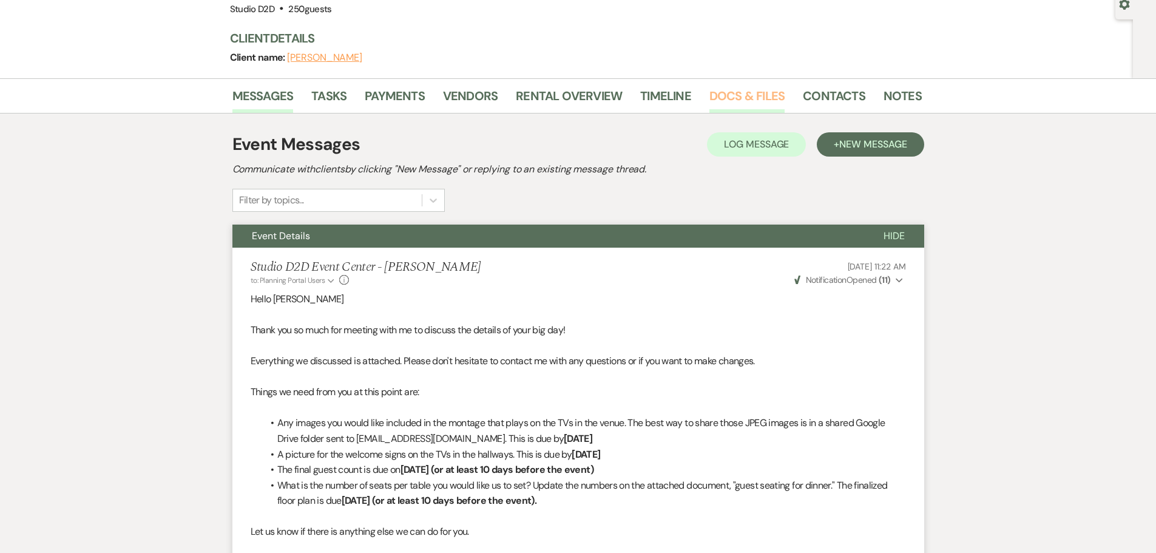
click at [718, 98] on link "Docs & Files" at bounding box center [747, 99] width 75 height 27
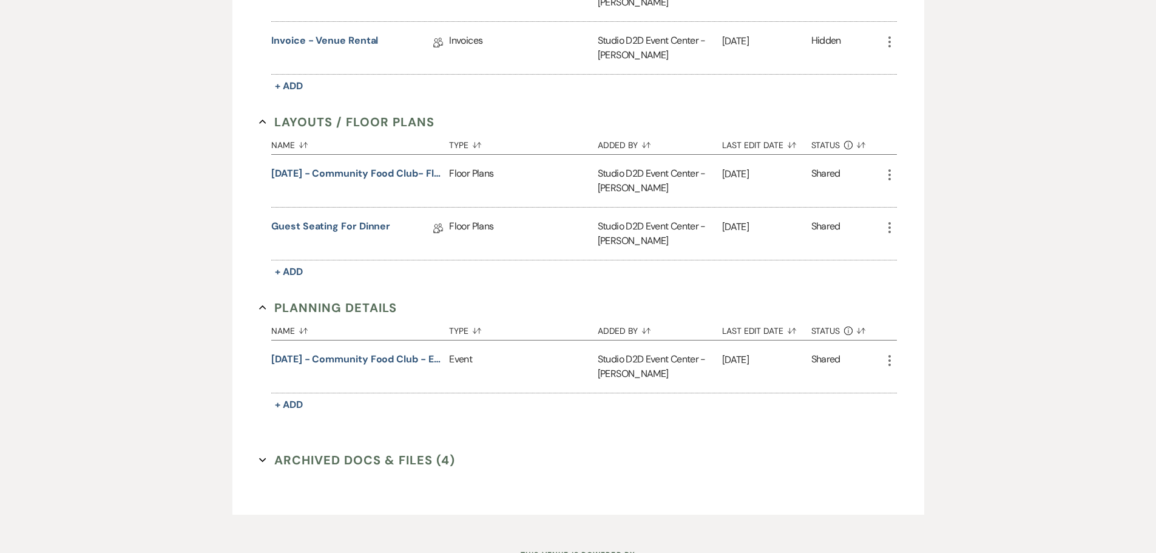
scroll to position [486, 0]
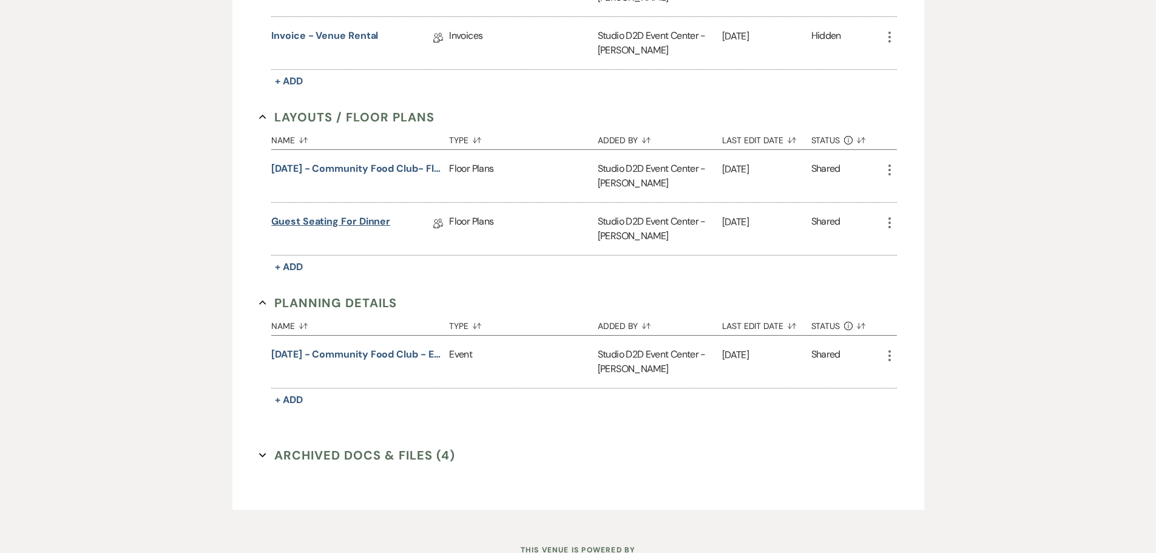
click at [366, 224] on link "Guest Seating for Dinner" at bounding box center [330, 223] width 119 height 19
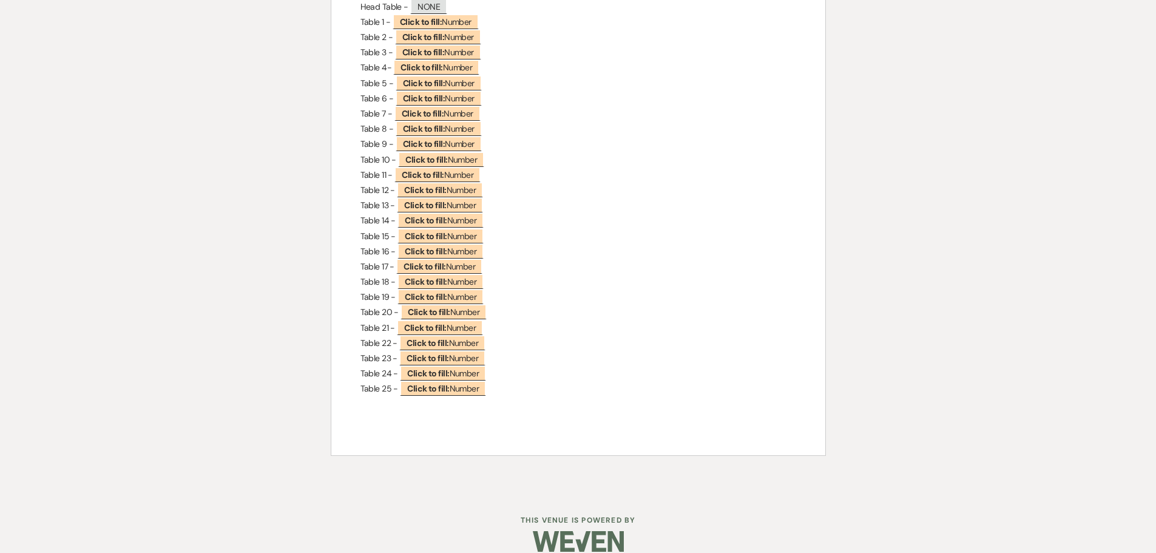
scroll to position [303, 0]
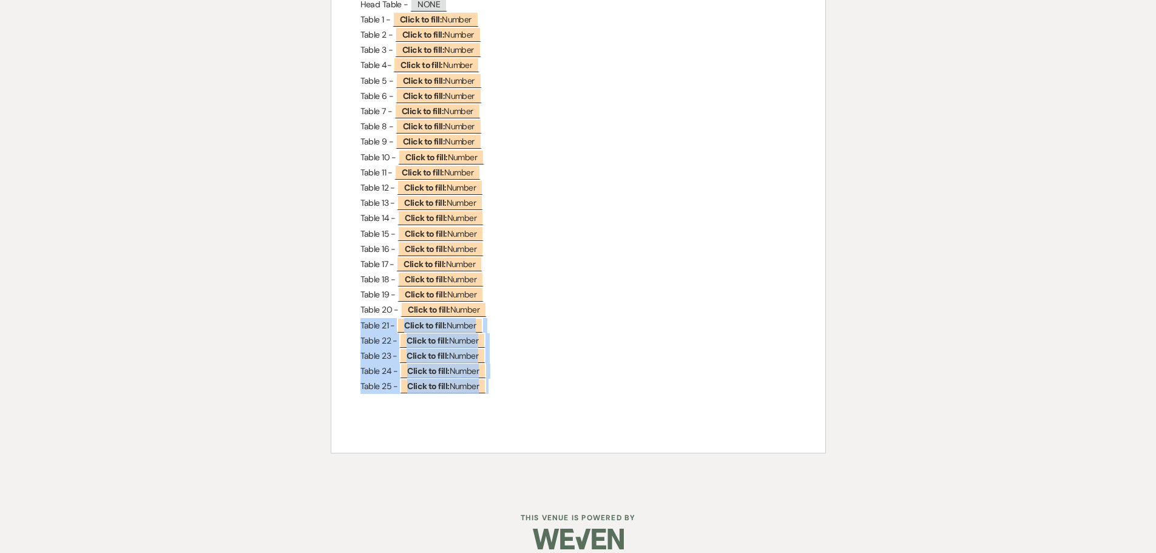
drag, startPoint x: 494, startPoint y: 385, endPoint x: 363, endPoint y: 320, distance: 146.3
click at [362, 321] on div "﻿ ﻿ Guest Seating for Dinner Please specify the number of chairs that need to b…" at bounding box center [578, 156] width 494 height 592
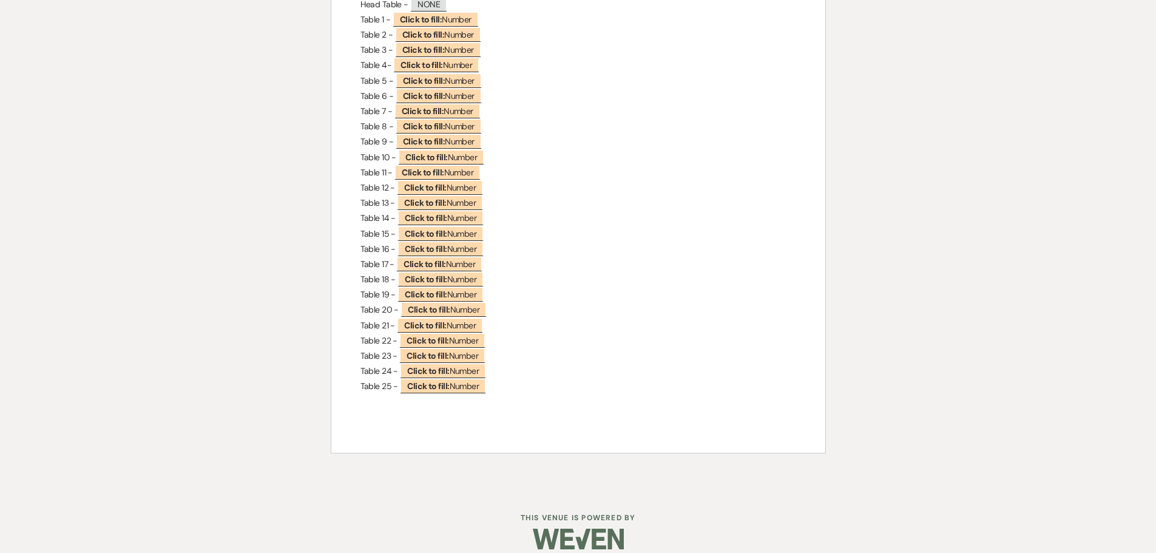
click at [565, 286] on p "Table 18 - ﻿ Click to fill: Number ﻿" at bounding box center [579, 279] width 436 height 15
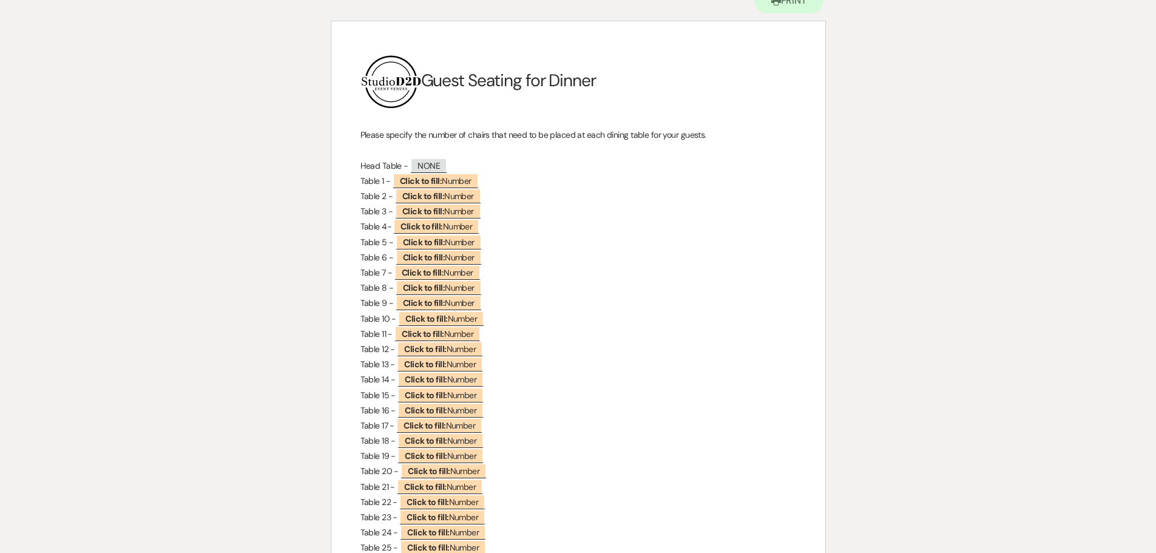
scroll to position [0, 0]
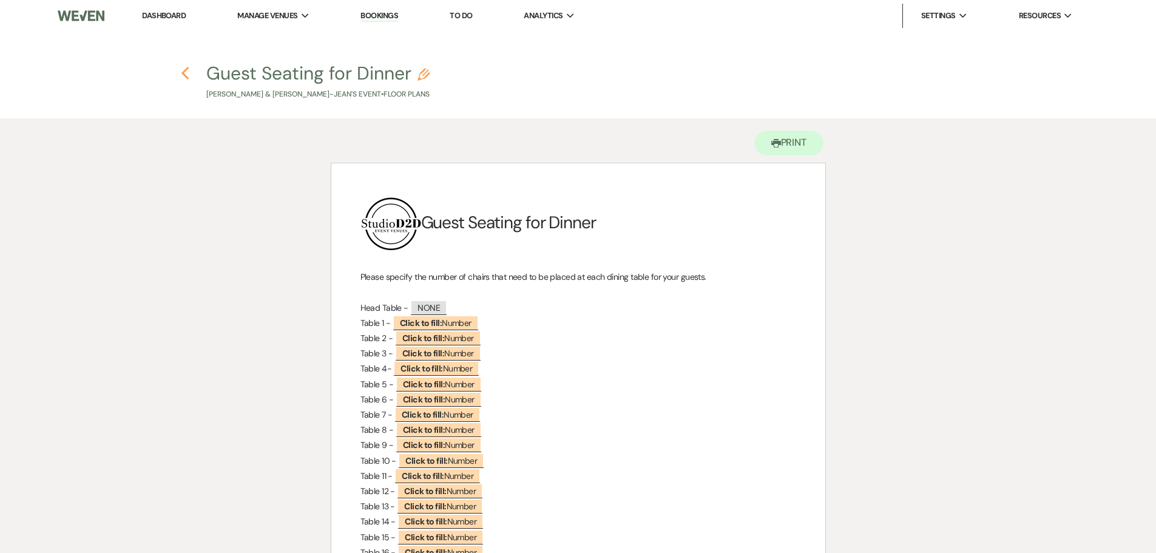
click at [185, 72] on use "button" at bounding box center [185, 73] width 8 height 13
